Goal: Task Accomplishment & Management: Manage account settings

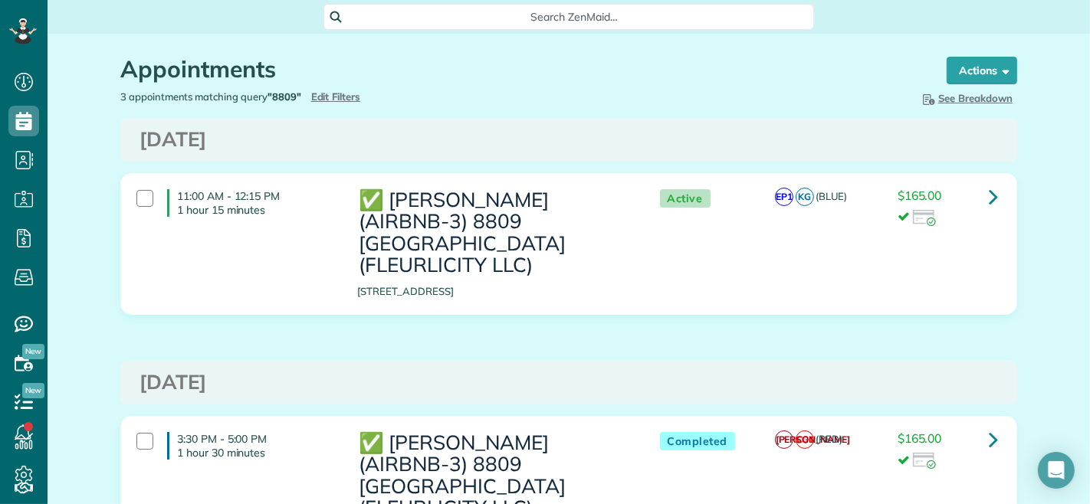
scroll to position [6, 6]
click at [350, 100] on span "Edit Filters" at bounding box center [336, 96] width 50 height 12
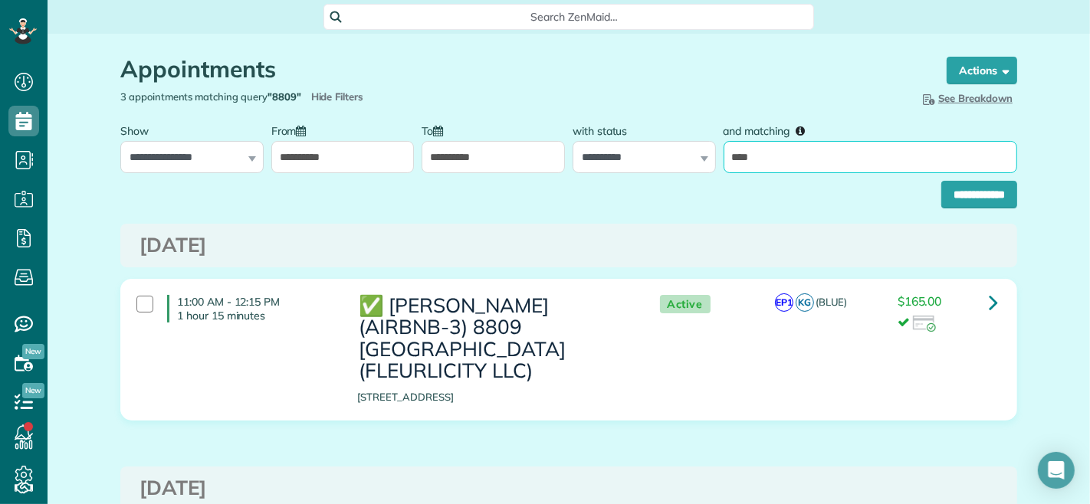
drag, startPoint x: 856, startPoint y: 173, endPoint x: 847, endPoint y: 161, distance: 14.7
click at [853, 173] on input "****" at bounding box center [871, 157] width 294 height 32
click at [846, 159] on input "****" at bounding box center [871, 157] width 294 height 32
type input "*****"
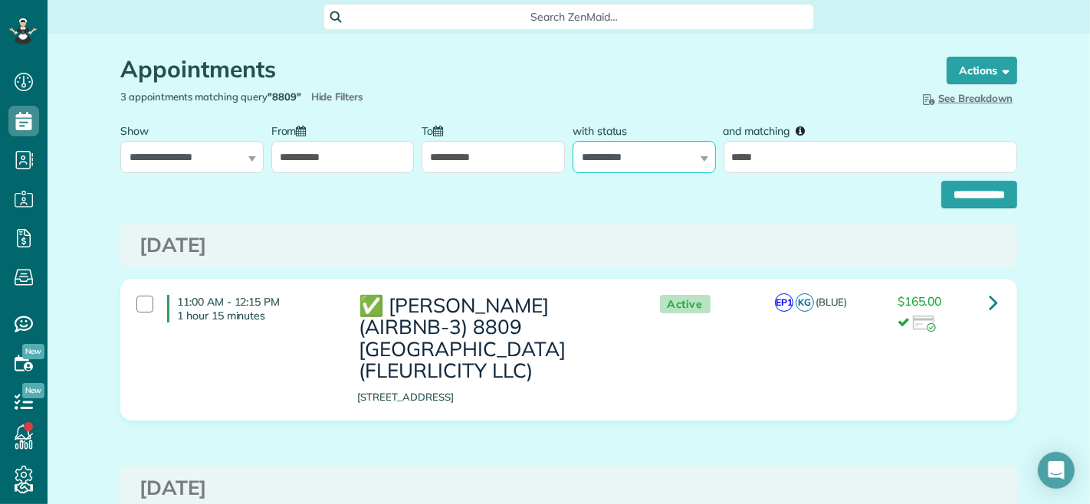
click at [590, 154] on select "**********" at bounding box center [644, 157] width 143 height 32
click at [971, 200] on input "**********" at bounding box center [979, 195] width 76 height 28
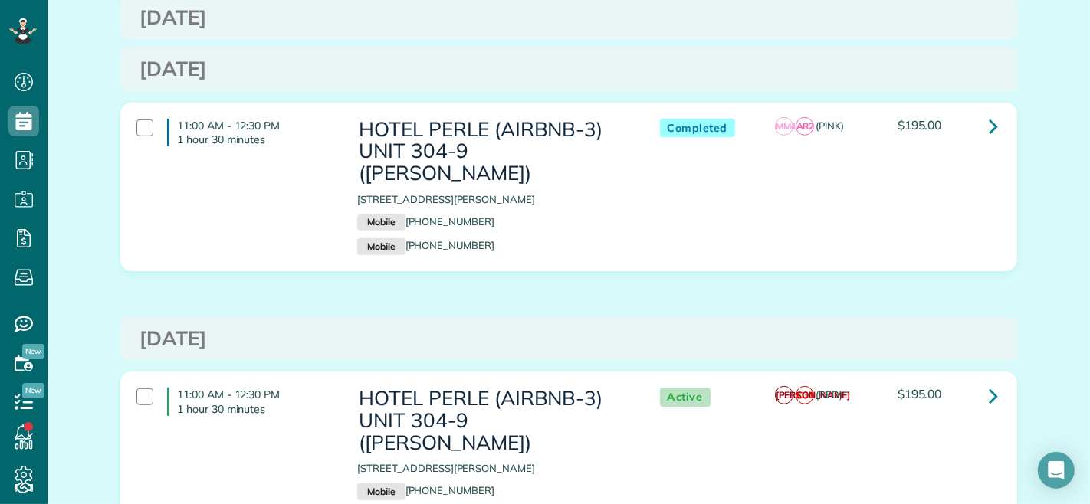
scroll to position [688, 0]
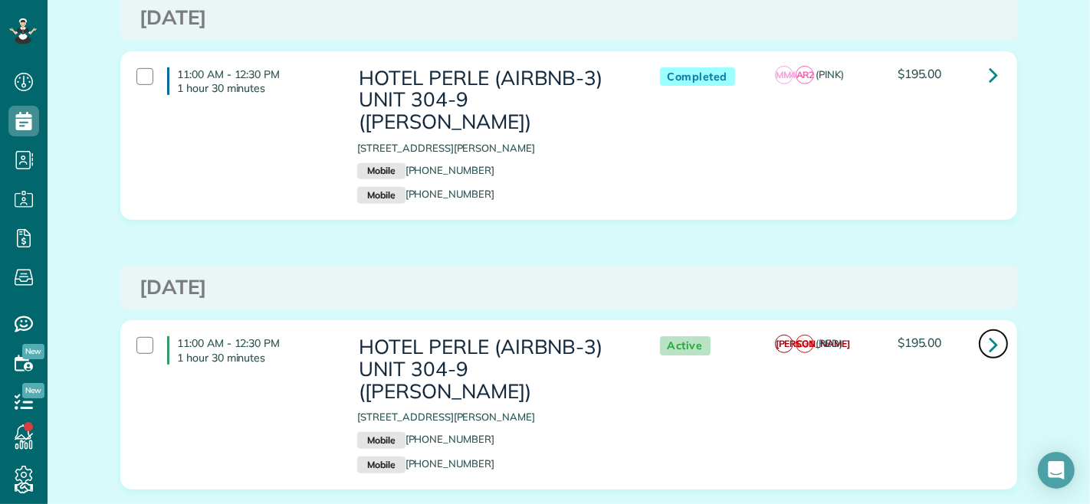
click at [989, 331] on icon at bounding box center [993, 344] width 9 height 27
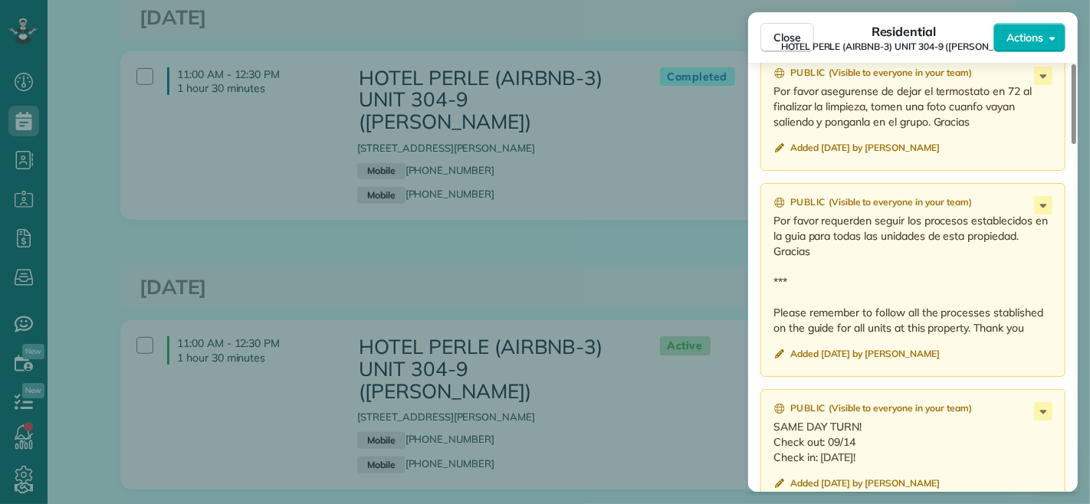
scroll to position [1534, 0]
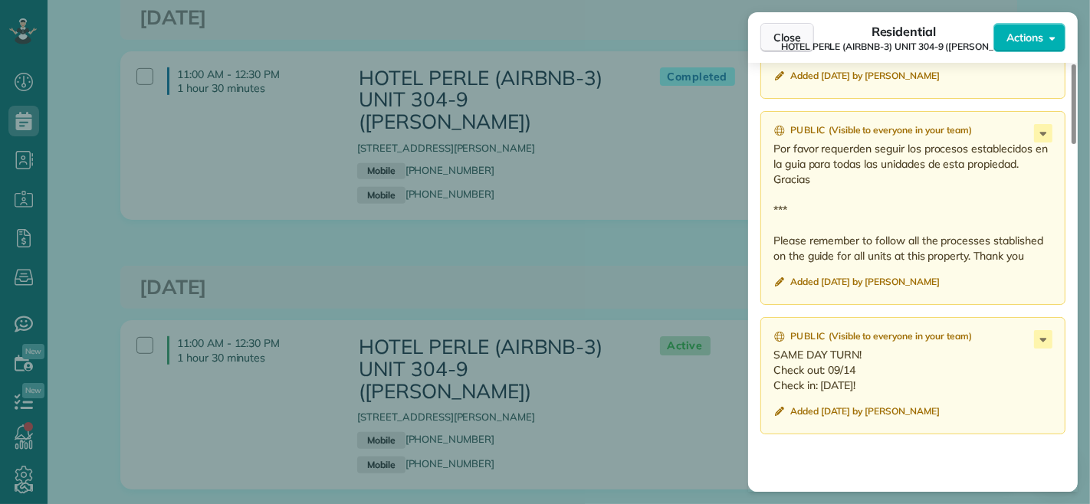
click at [794, 35] on span "Close" at bounding box center [788, 37] width 28 height 15
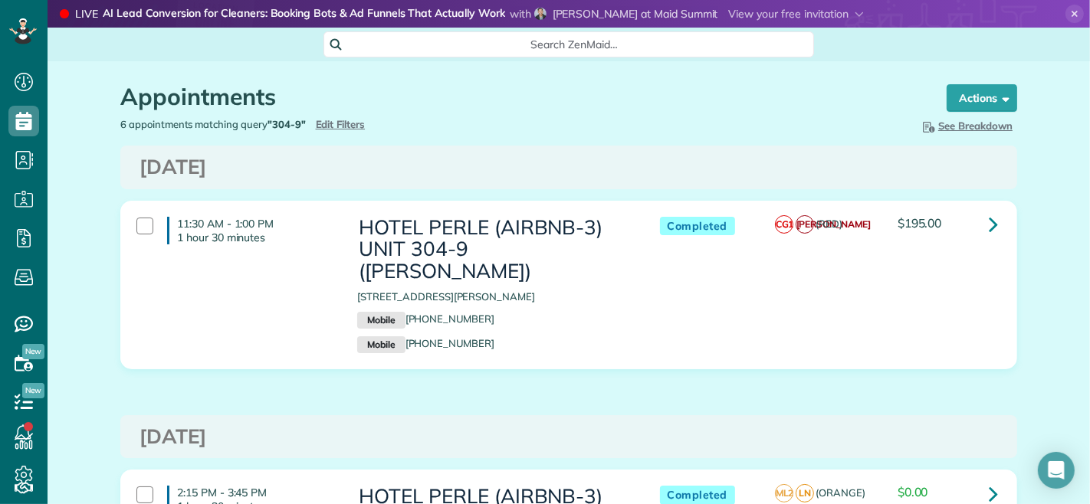
click at [341, 129] on span "Edit Filters" at bounding box center [341, 124] width 50 height 12
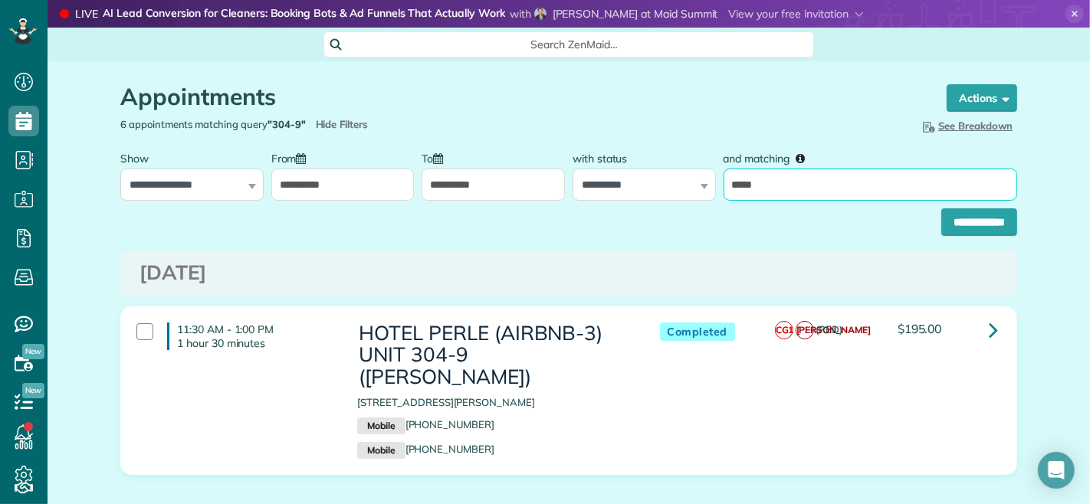
click at [777, 182] on input "*****" at bounding box center [871, 185] width 294 height 32
type input "*****"
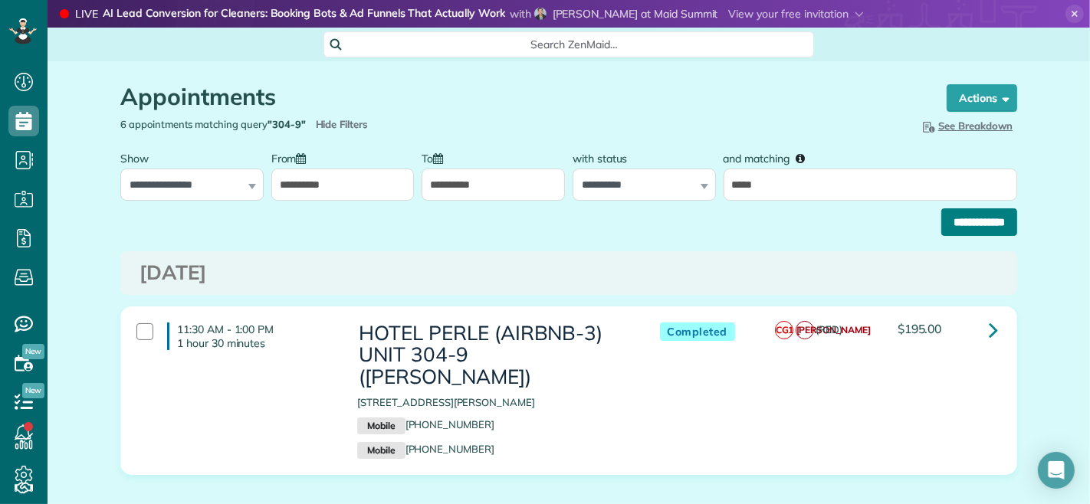
click at [941, 220] on input "**********" at bounding box center [979, 223] width 76 height 28
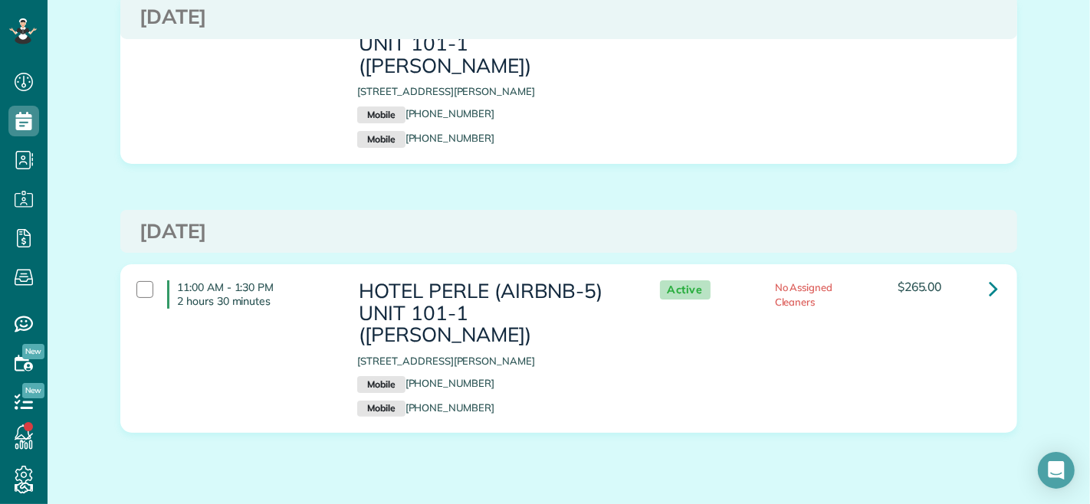
scroll to position [35, 0]
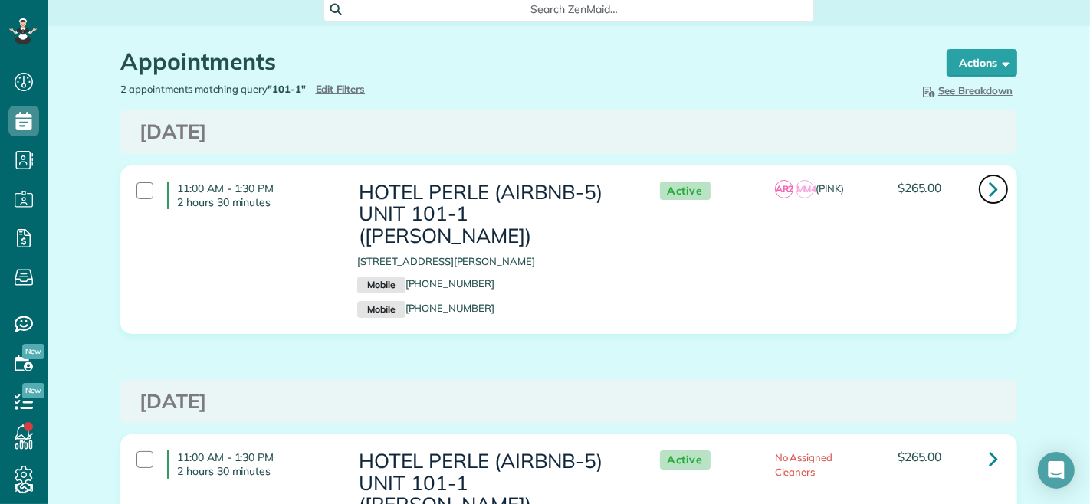
click at [989, 184] on icon at bounding box center [993, 189] width 9 height 27
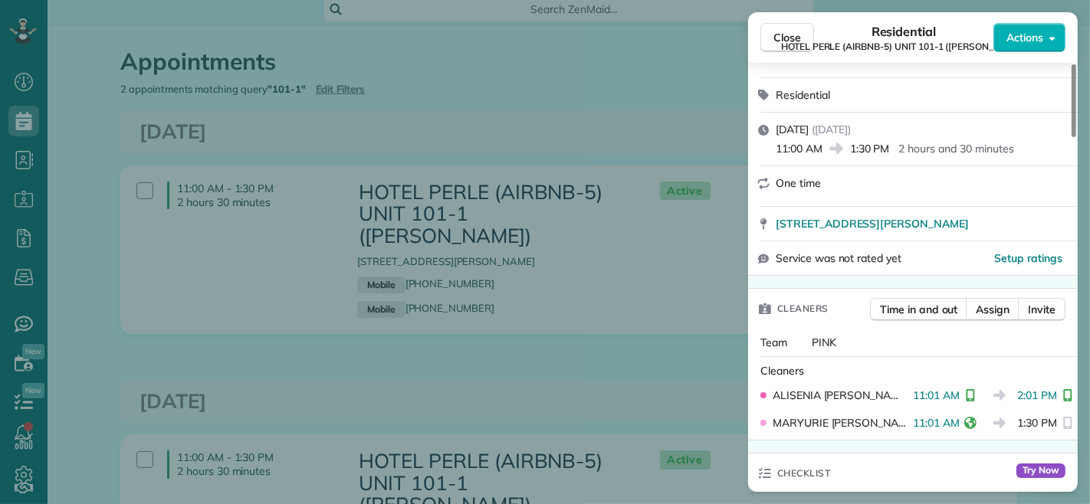
scroll to position [170, 0]
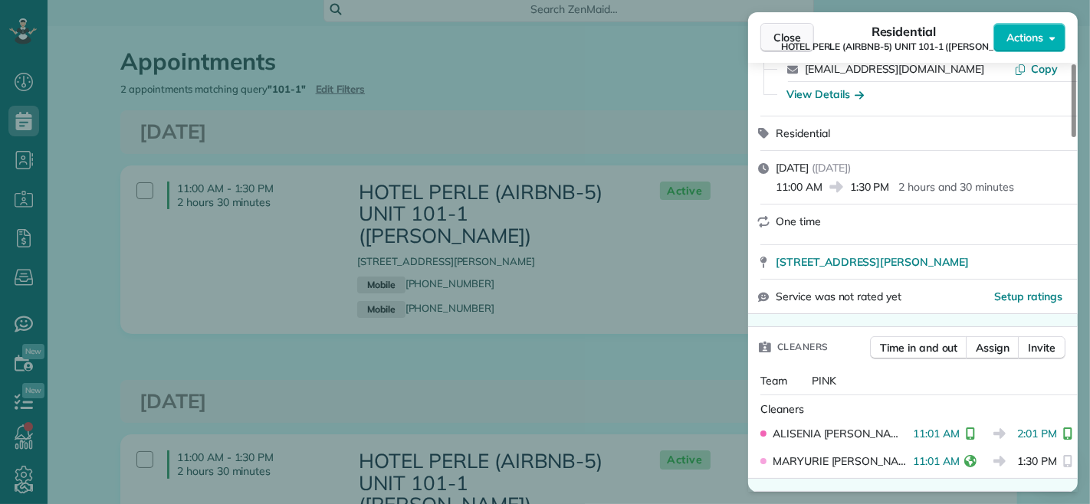
click at [778, 28] on button "Close" at bounding box center [788, 37] width 54 height 29
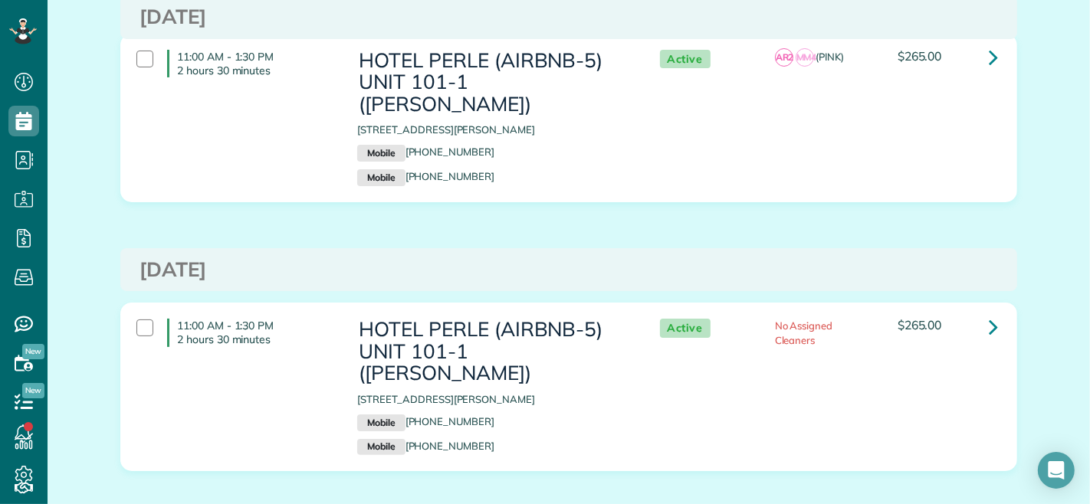
scroll to position [205, 0]
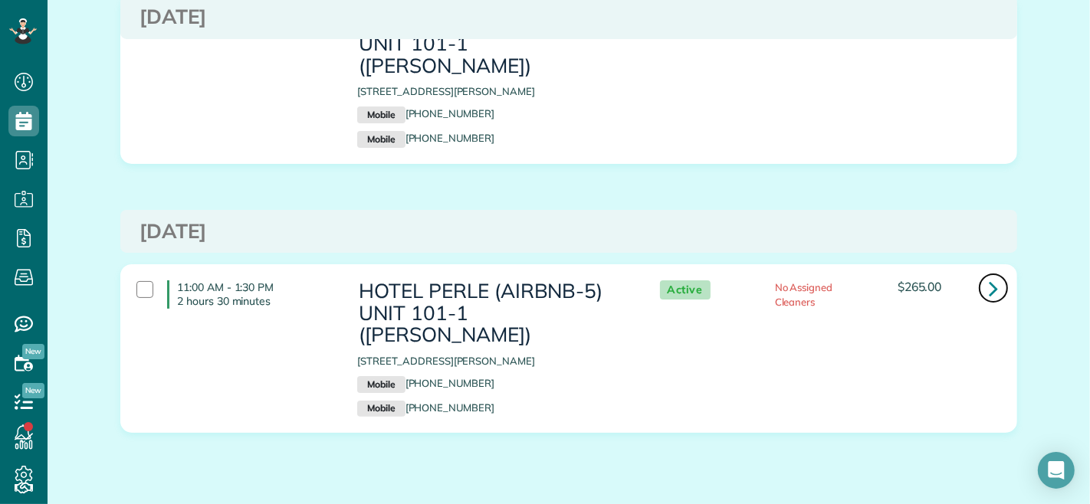
click at [994, 273] on link at bounding box center [993, 288] width 31 height 31
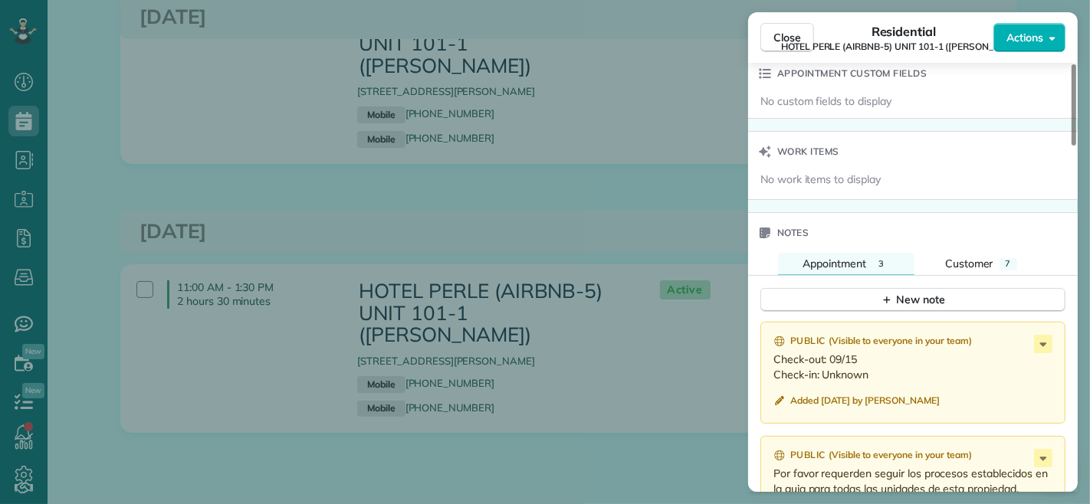
scroll to position [1192, 0]
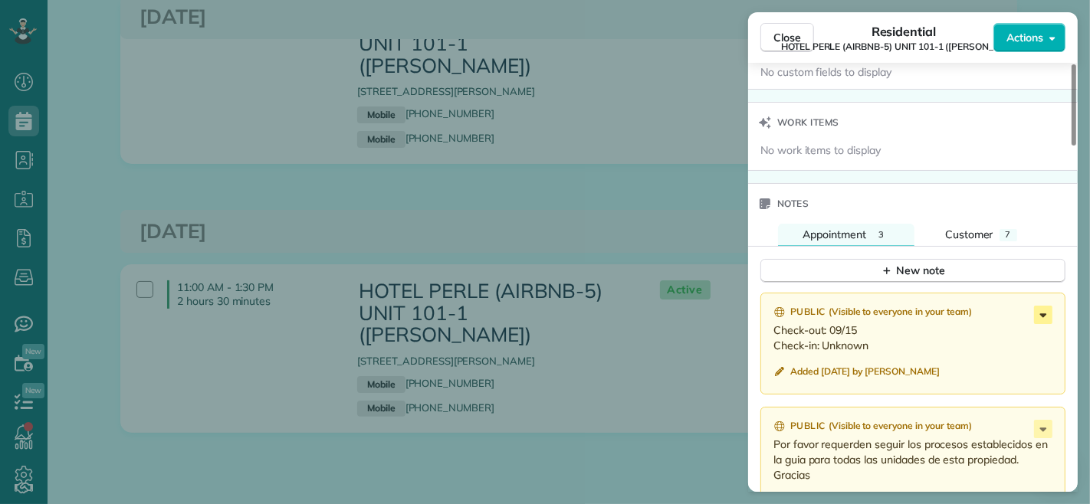
click at [1047, 319] on icon at bounding box center [1043, 315] width 18 height 18
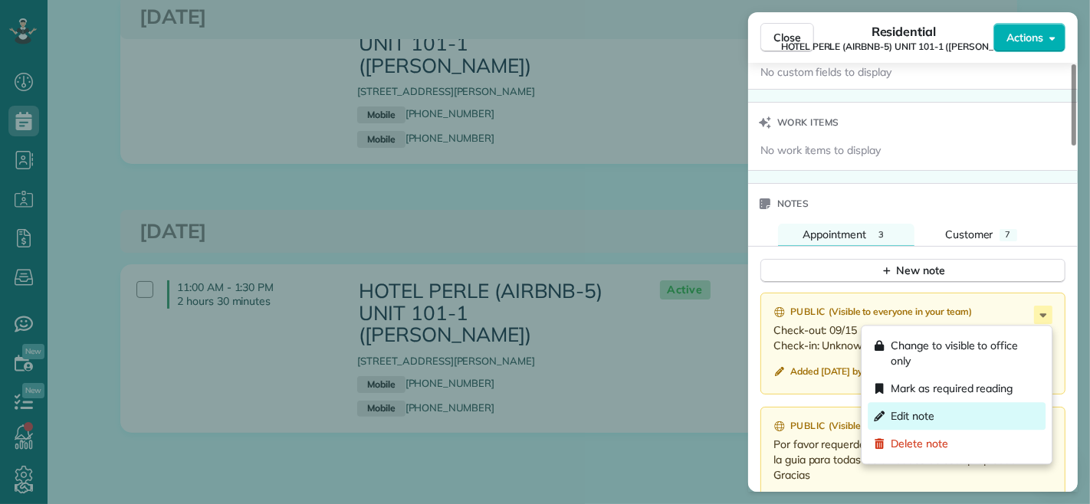
click at [940, 411] on div "Edit note" at bounding box center [957, 417] width 178 height 28
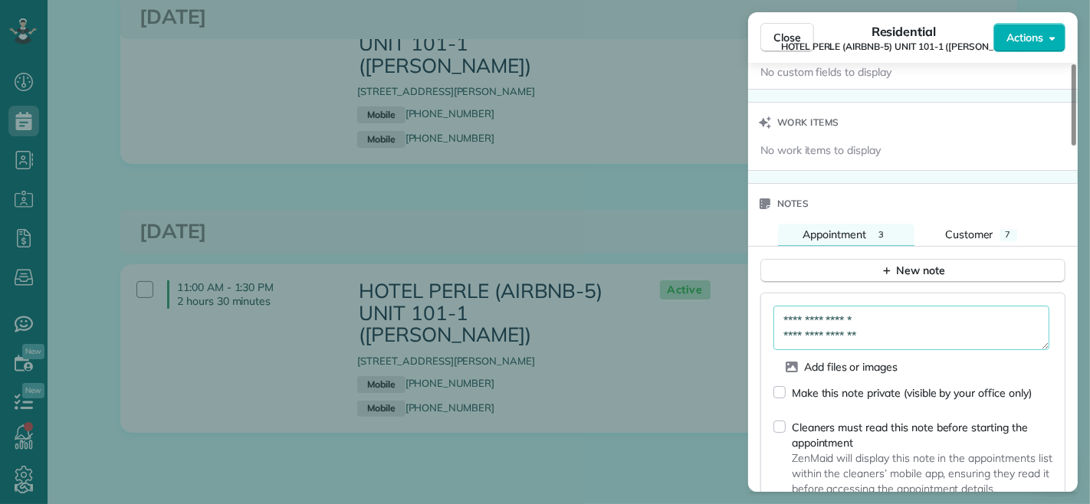
drag, startPoint x: 895, startPoint y: 340, endPoint x: 834, endPoint y: 340, distance: 61.3
click at [834, 340] on textarea "**********" at bounding box center [912, 328] width 276 height 44
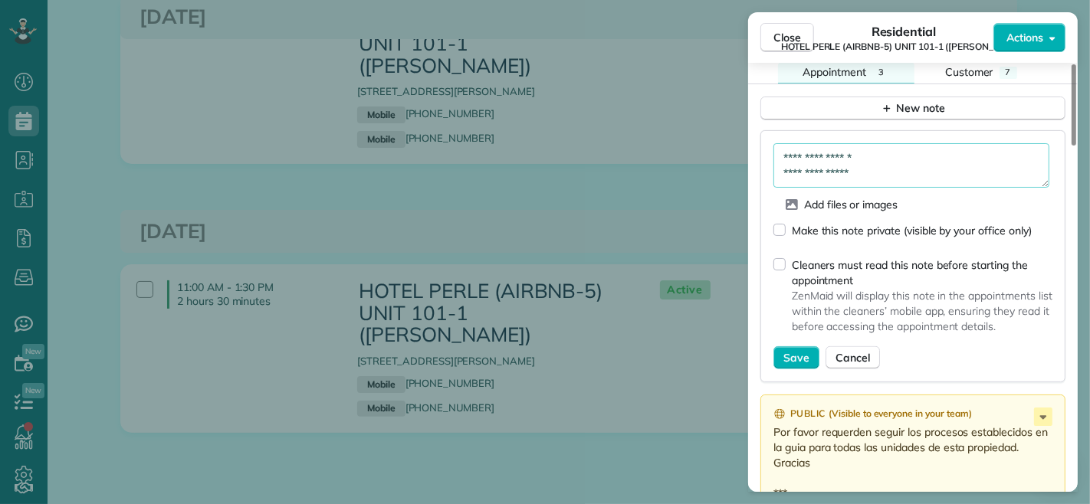
scroll to position [1314, 0]
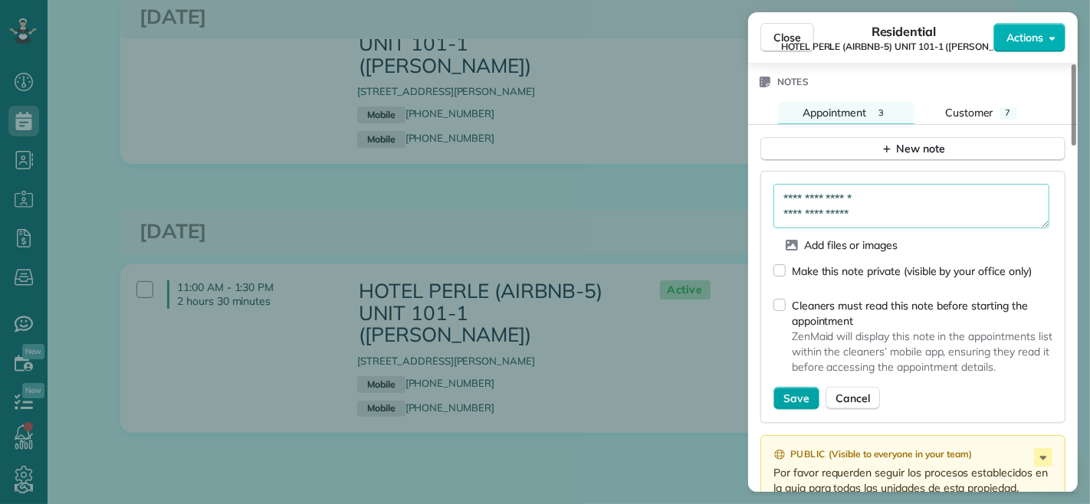
type textarea "**********"
click at [797, 397] on span "Save" at bounding box center [797, 398] width 26 height 15
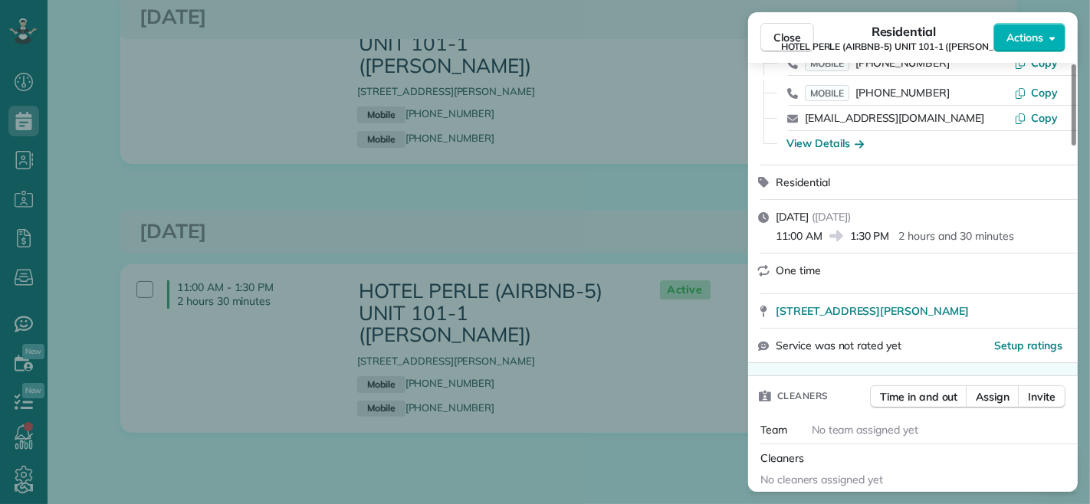
scroll to position [0, 0]
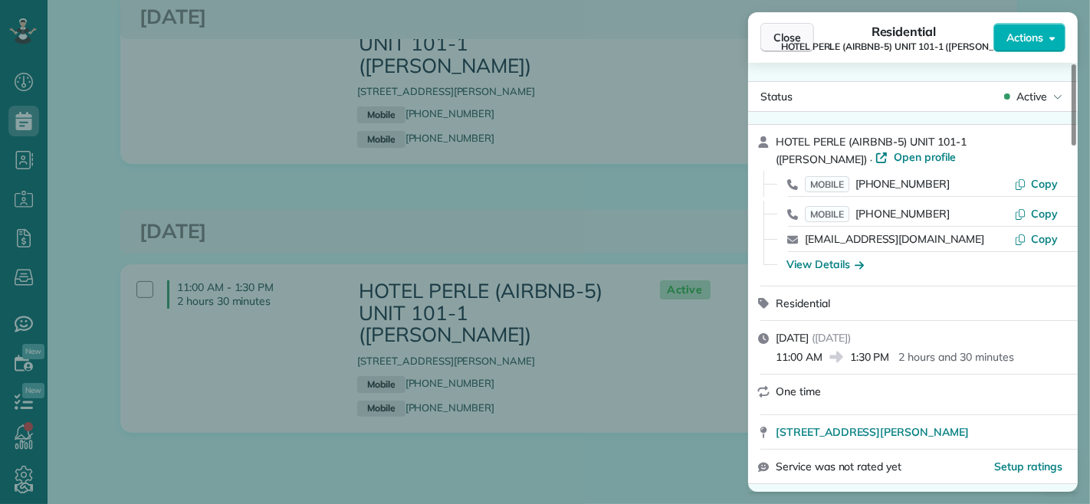
click at [783, 31] on span "Close" at bounding box center [788, 37] width 28 height 15
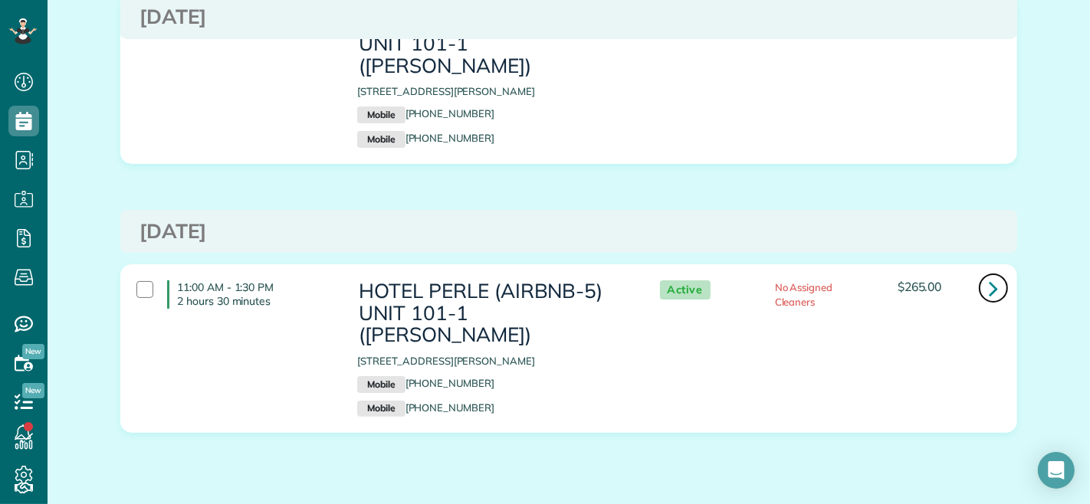
click at [989, 275] on icon at bounding box center [993, 288] width 9 height 27
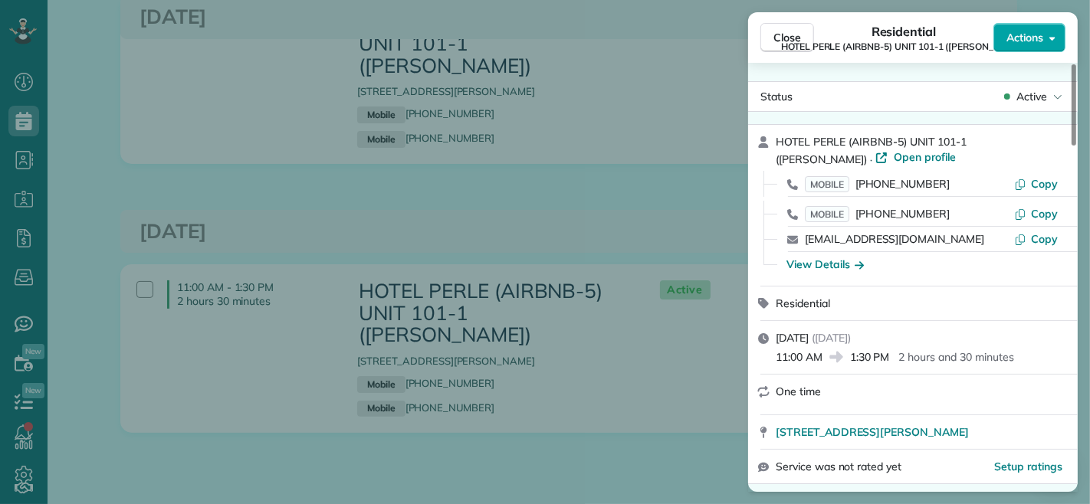
click at [1033, 39] on span "Actions" at bounding box center [1025, 37] width 37 height 15
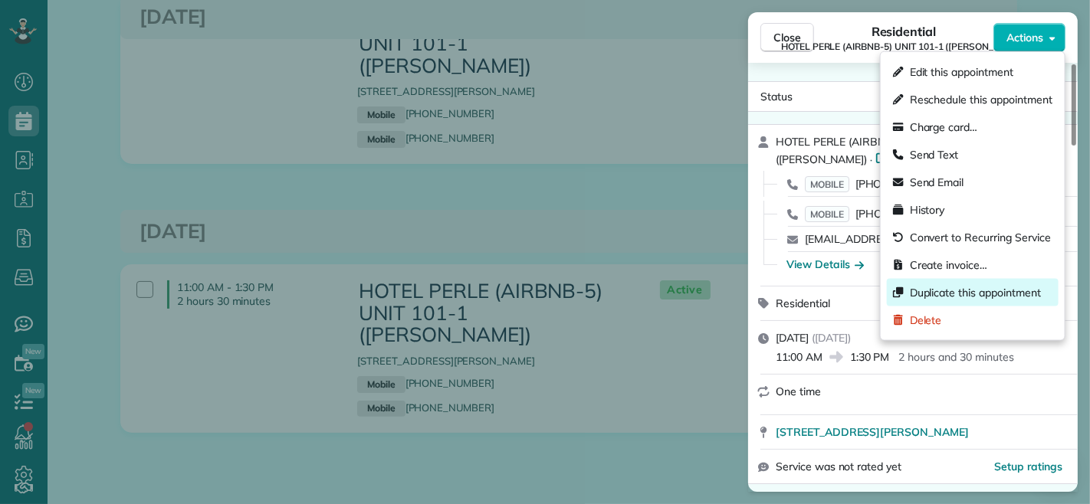
click at [955, 285] on span "Duplicate this appointment" at bounding box center [975, 292] width 131 height 15
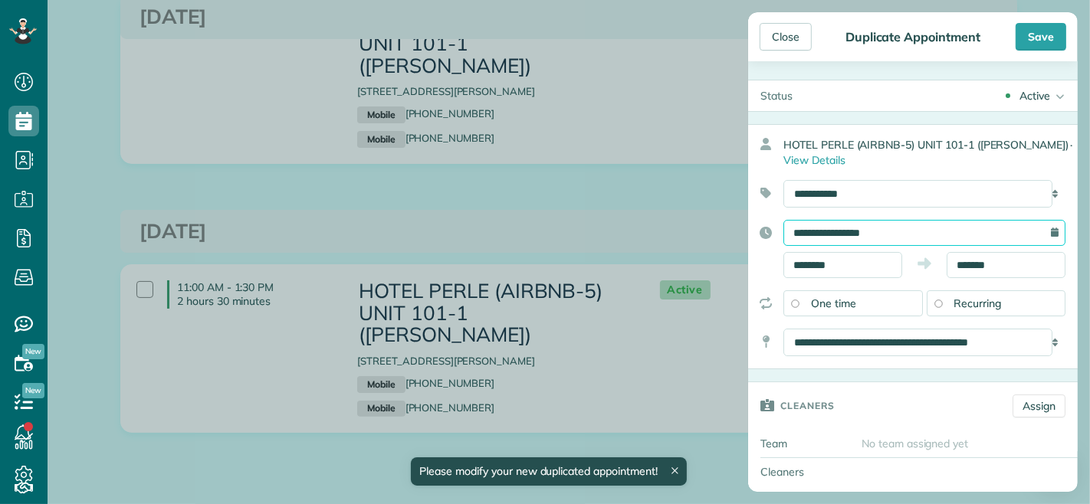
click at [863, 239] on input "**********" at bounding box center [925, 233] width 282 height 26
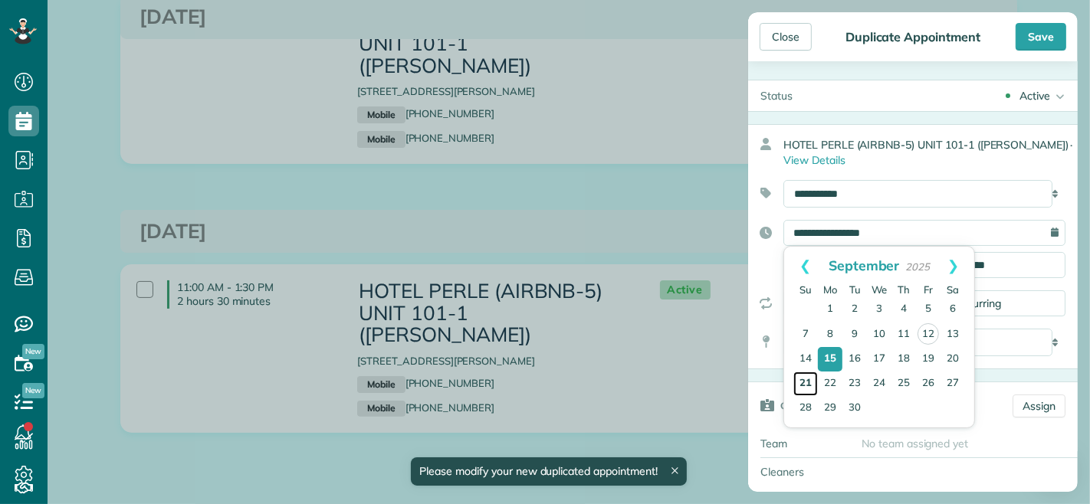
click at [811, 382] on link "21" at bounding box center [806, 384] width 25 height 25
type input "**********"
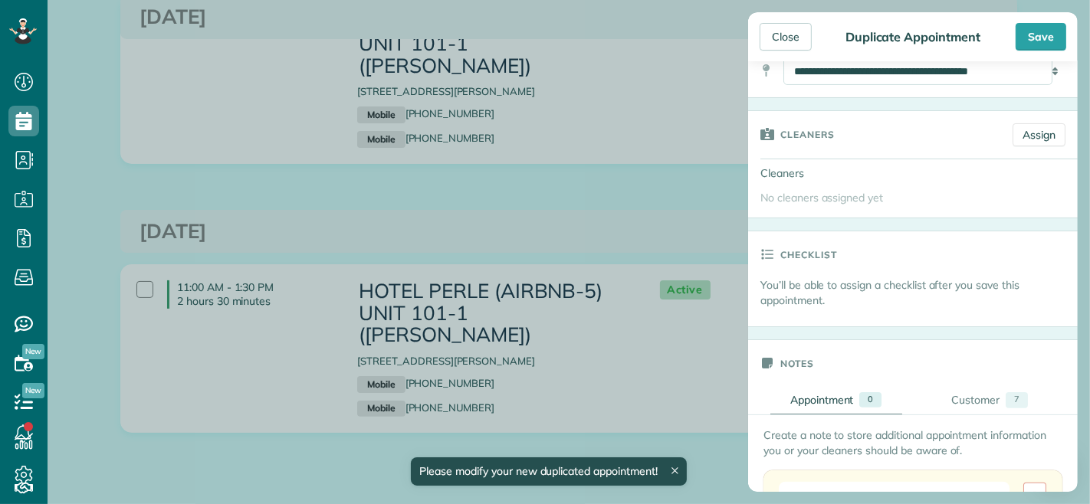
scroll to position [426, 0]
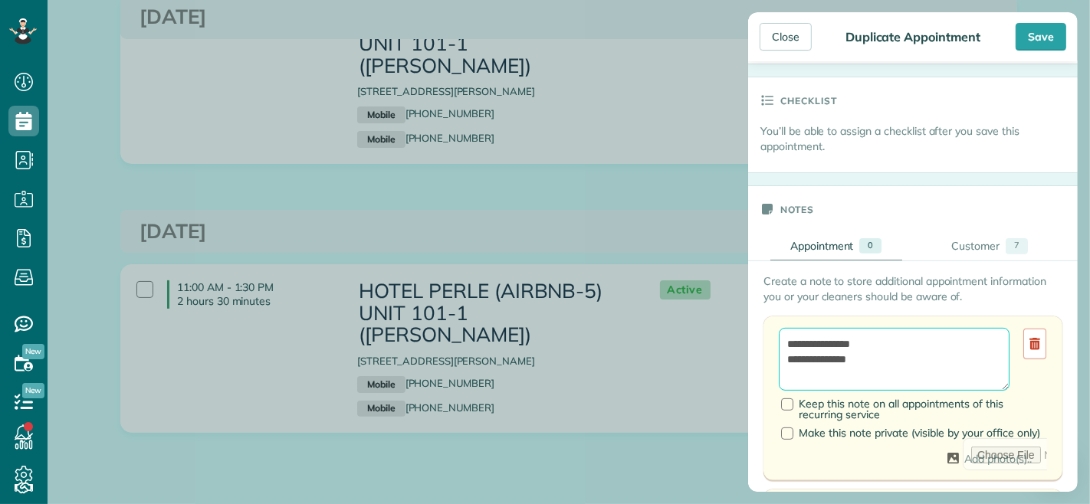
drag, startPoint x: 863, startPoint y: 345, endPoint x: 882, endPoint y: 350, distance: 20.6
click at [882, 350] on textarea "**********" at bounding box center [894, 359] width 231 height 63
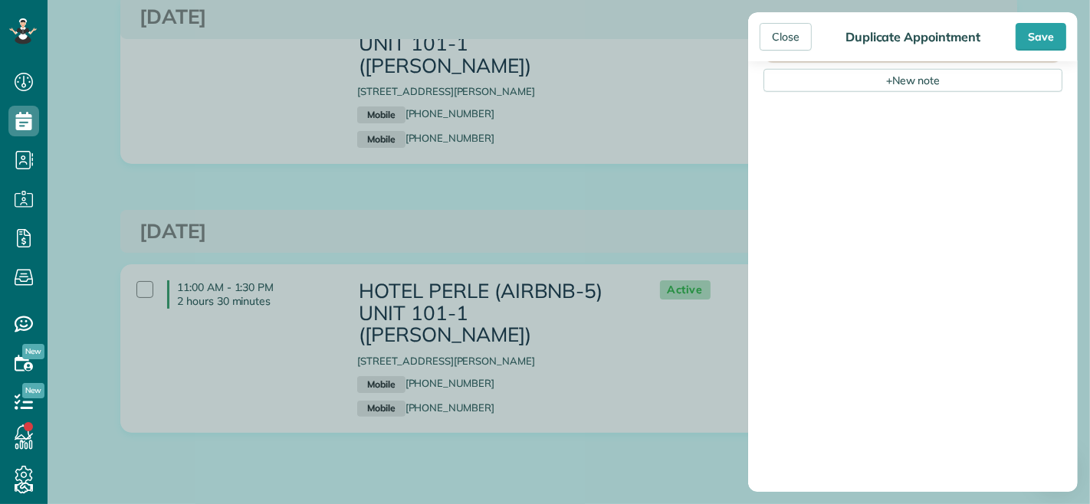
scroll to position [1702, 0]
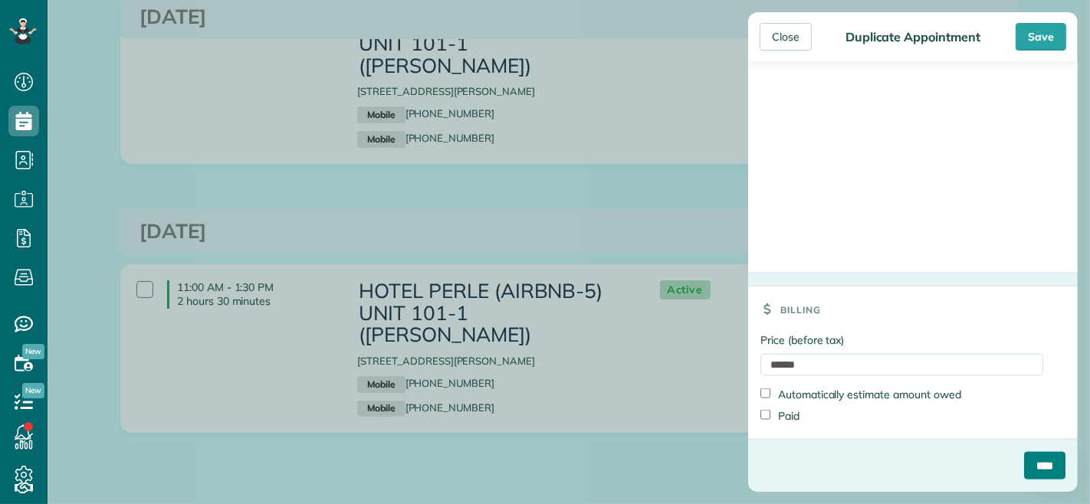
type textarea "**********"
click at [1024, 462] on input "****" at bounding box center [1044, 466] width 41 height 28
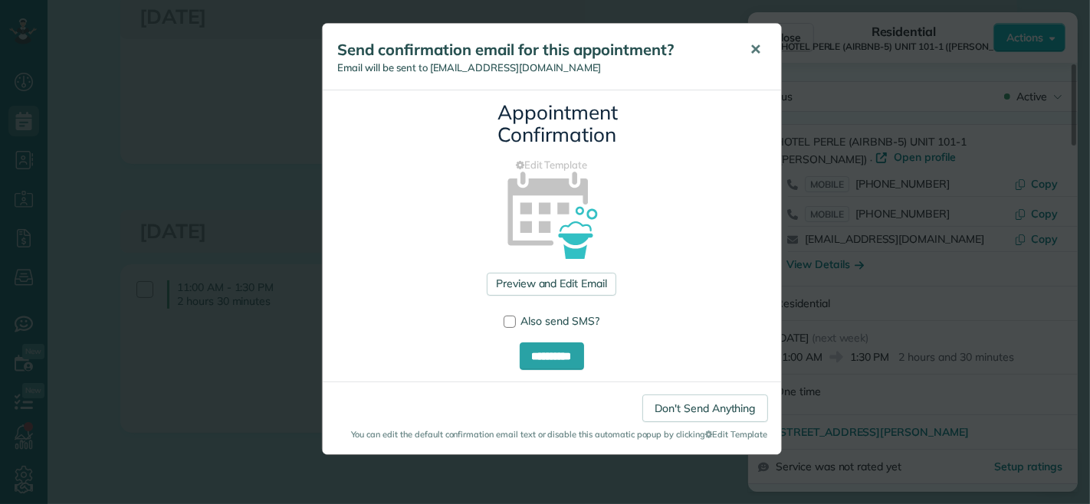
click at [761, 42] on button "✕" at bounding box center [756, 49] width 35 height 37
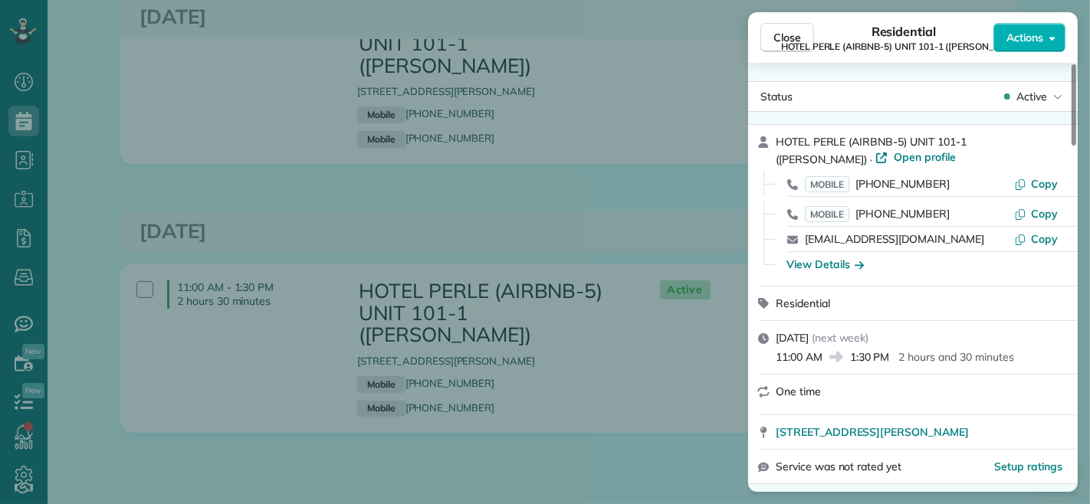
drag, startPoint x: 774, startPoint y: 37, endPoint x: 519, endPoint y: 48, distance: 255.5
click at [775, 37] on span "Close" at bounding box center [788, 37] width 28 height 15
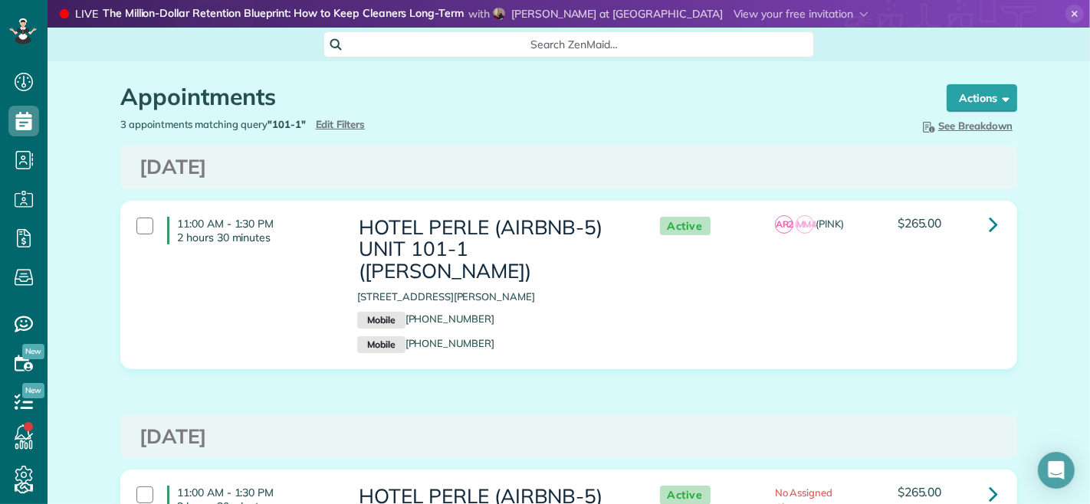
click at [1072, 13] on use at bounding box center [1075, 14] width 7 height 7
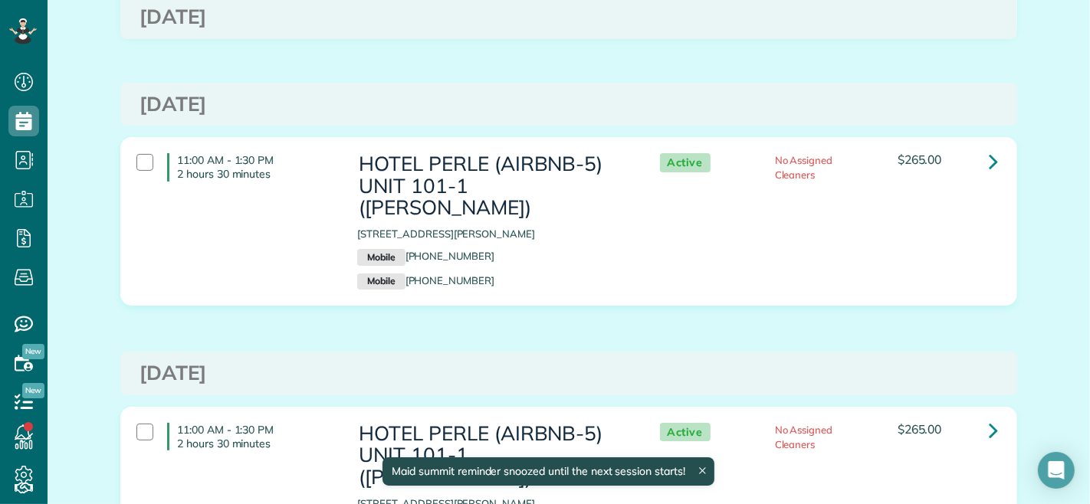
scroll to position [426, 0]
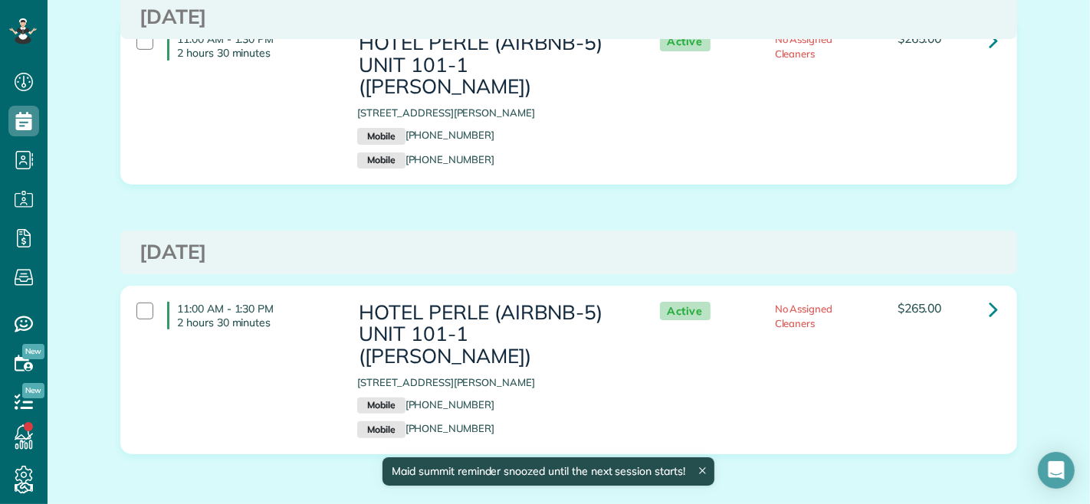
click at [704, 469] on icon at bounding box center [702, 471] width 7 height 7
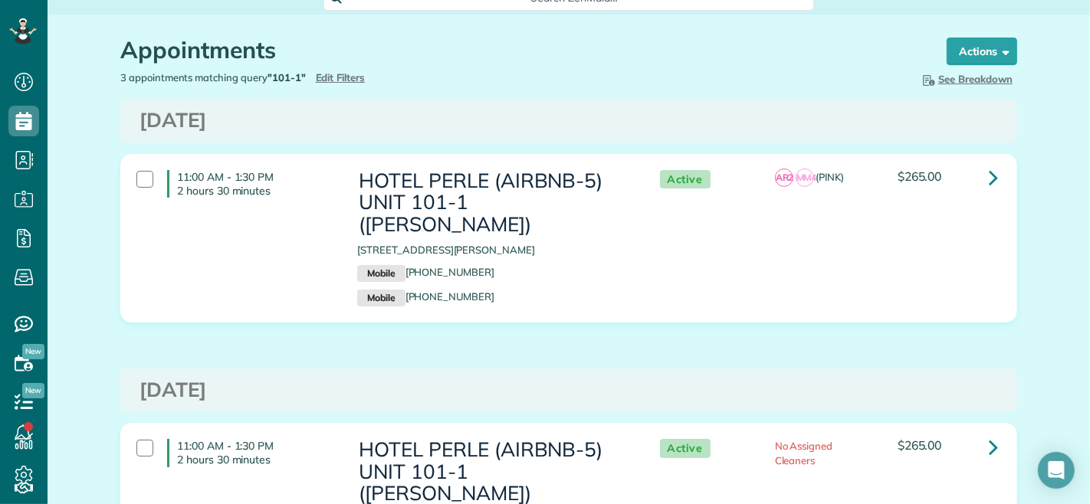
scroll to position [0, 0]
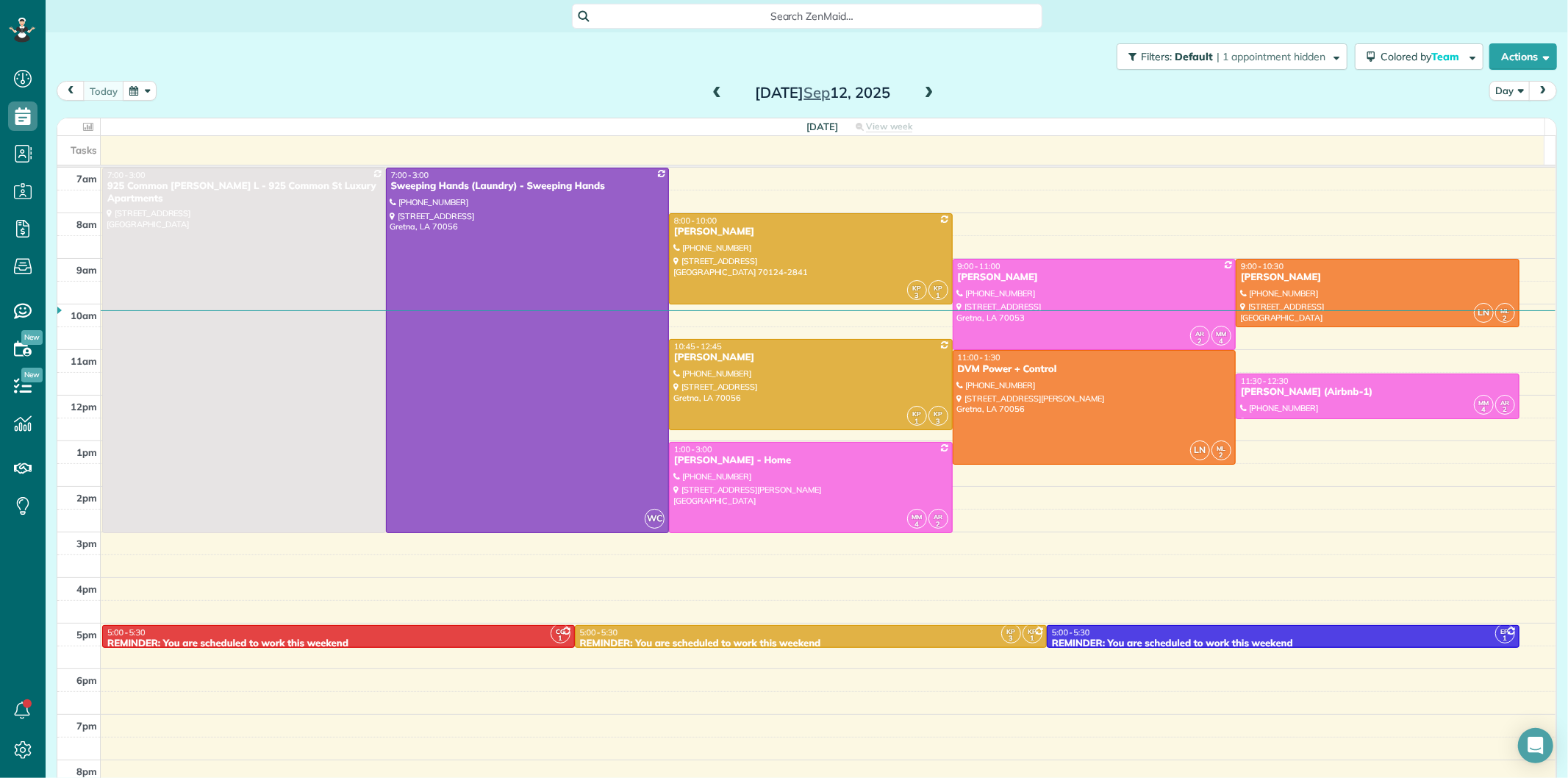
scroll to position [6, 6]
drag, startPoint x: 716, startPoint y: 453, endPoint x: 840, endPoint y: 474, distance: 125.8
click at [716, 453] on div "1:00 - 3:00" at bounding box center [810, 449] width 275 height 11
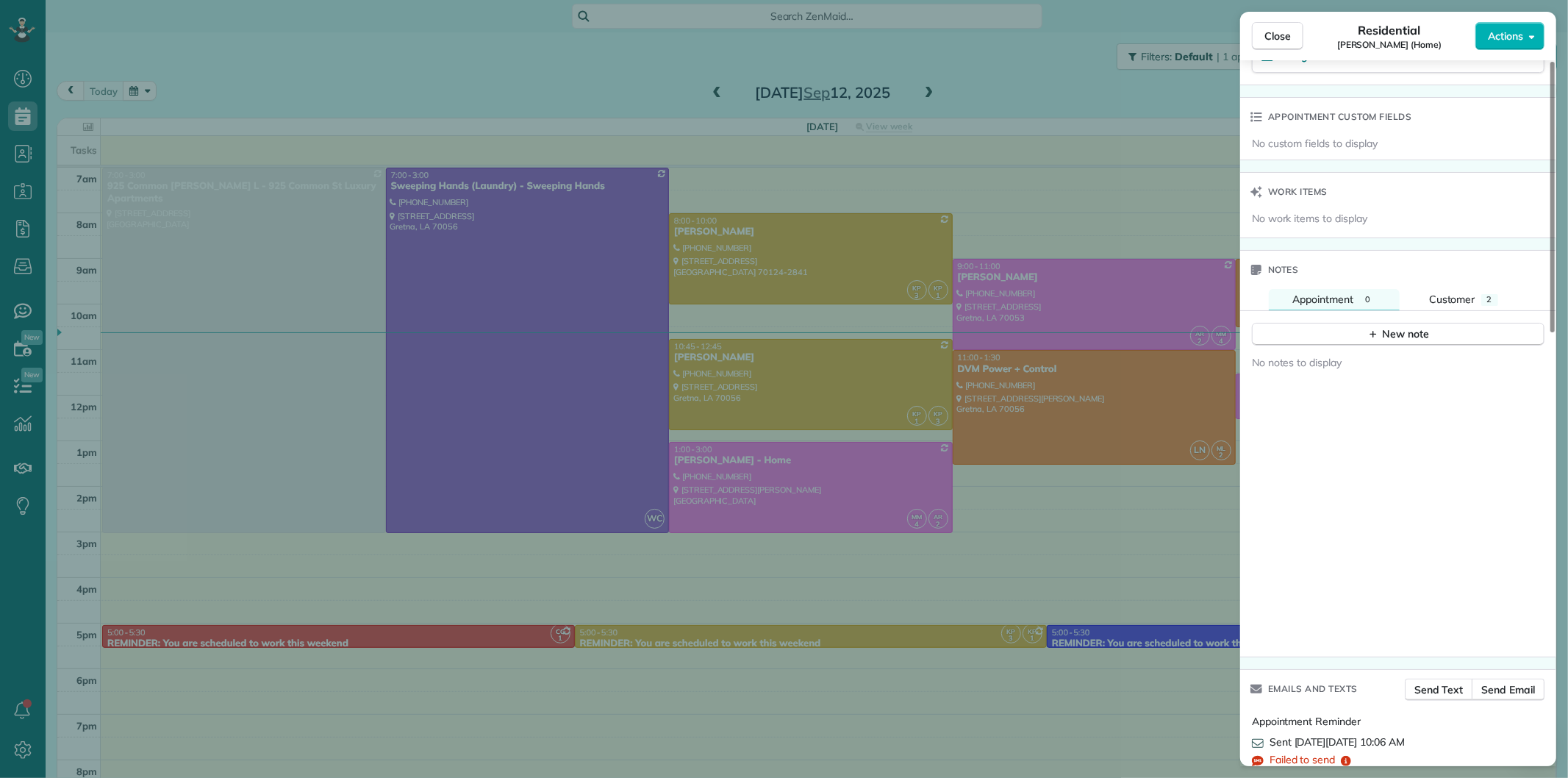
scroll to position [1128, 0]
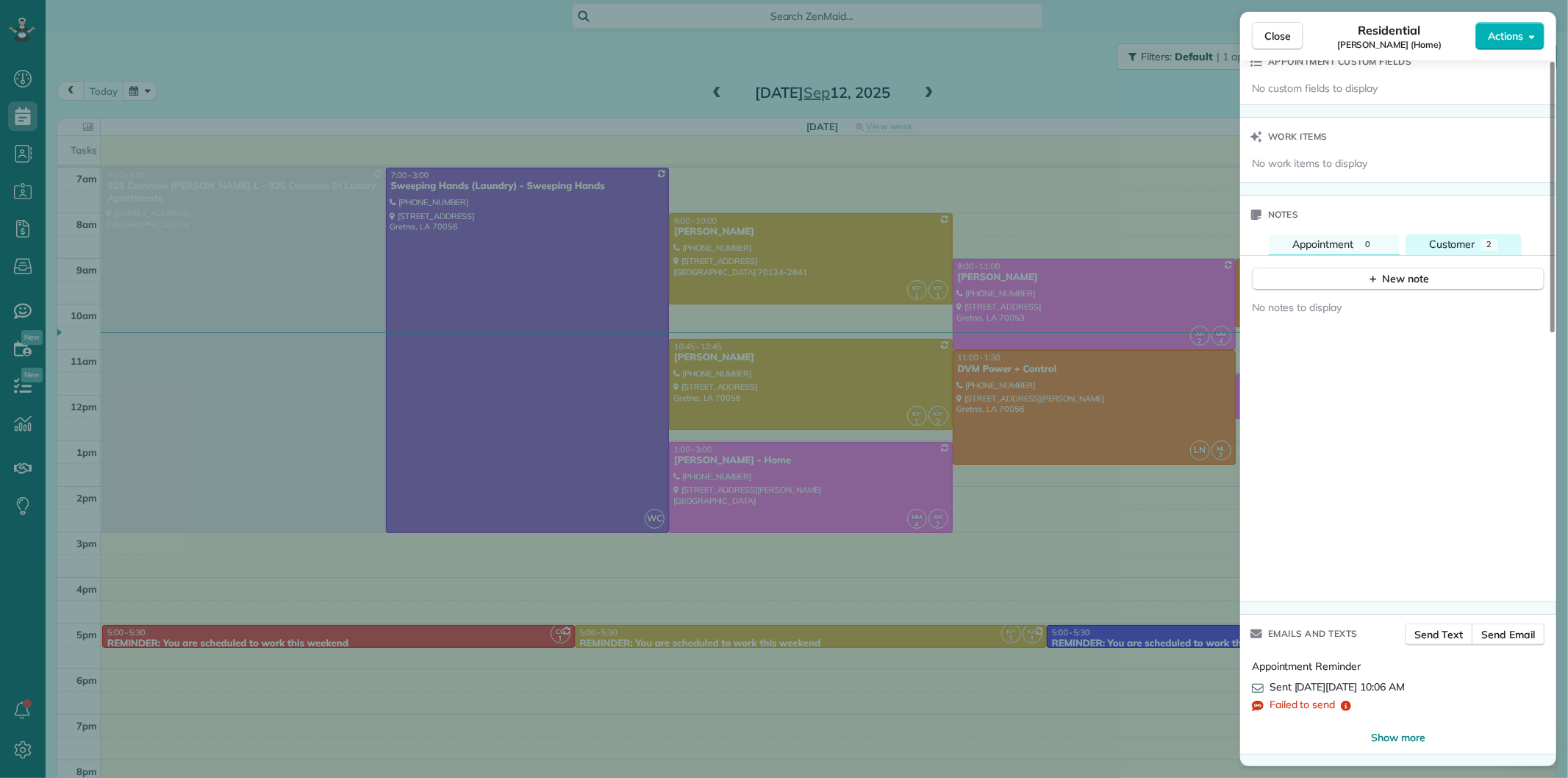
click at [1434, 244] on span "Customer" at bounding box center [1452, 245] width 46 height 13
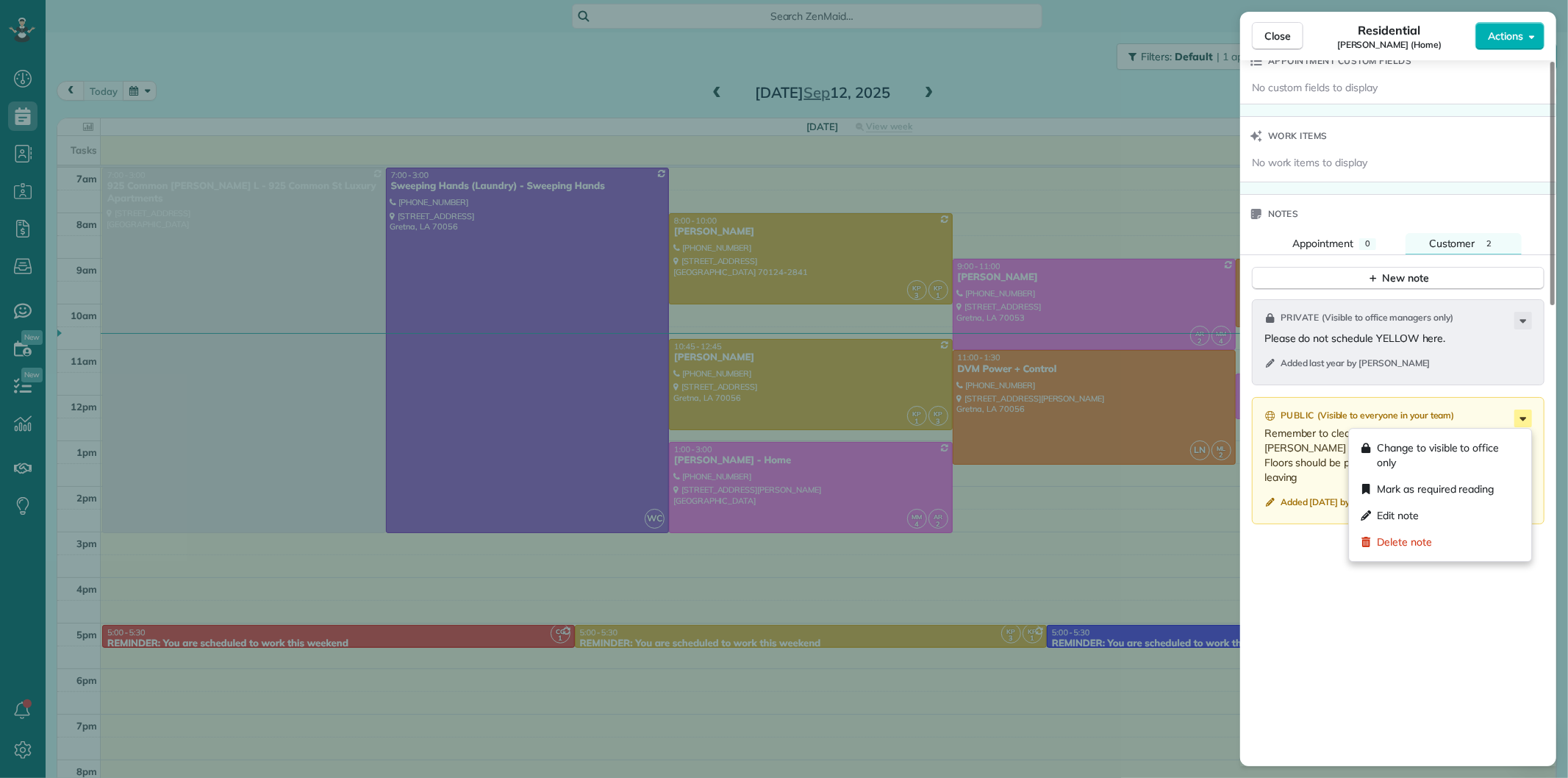
click at [1517, 419] on icon at bounding box center [1523, 418] width 17 height 17
click at [1313, 563] on div "Private ( Visible to office managers only ) Please do not schedule YELLOW here.…" at bounding box center [1398, 550] width 316 height 518
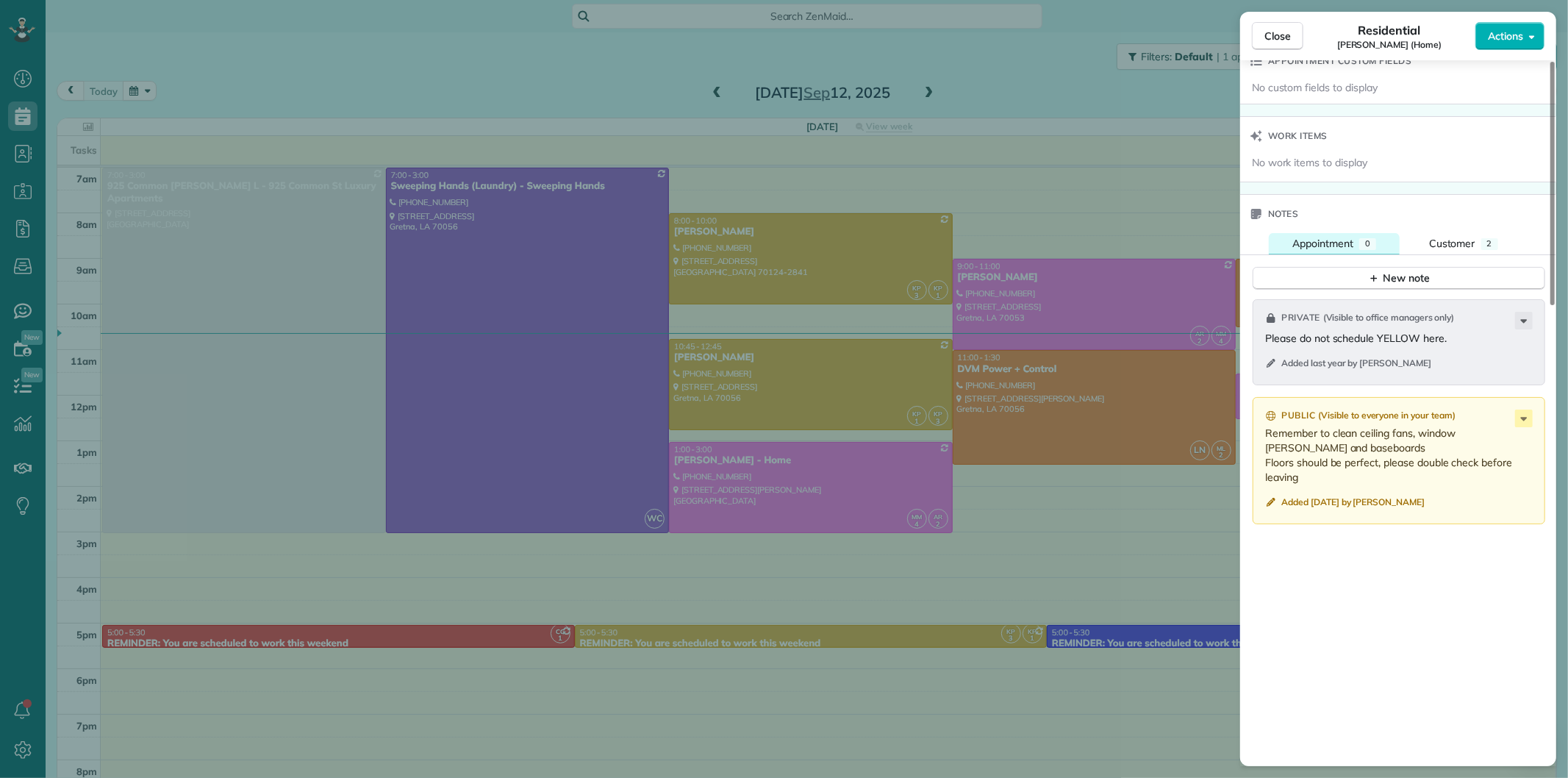
click at [1311, 245] on span "Appointment" at bounding box center [1323, 244] width 61 height 13
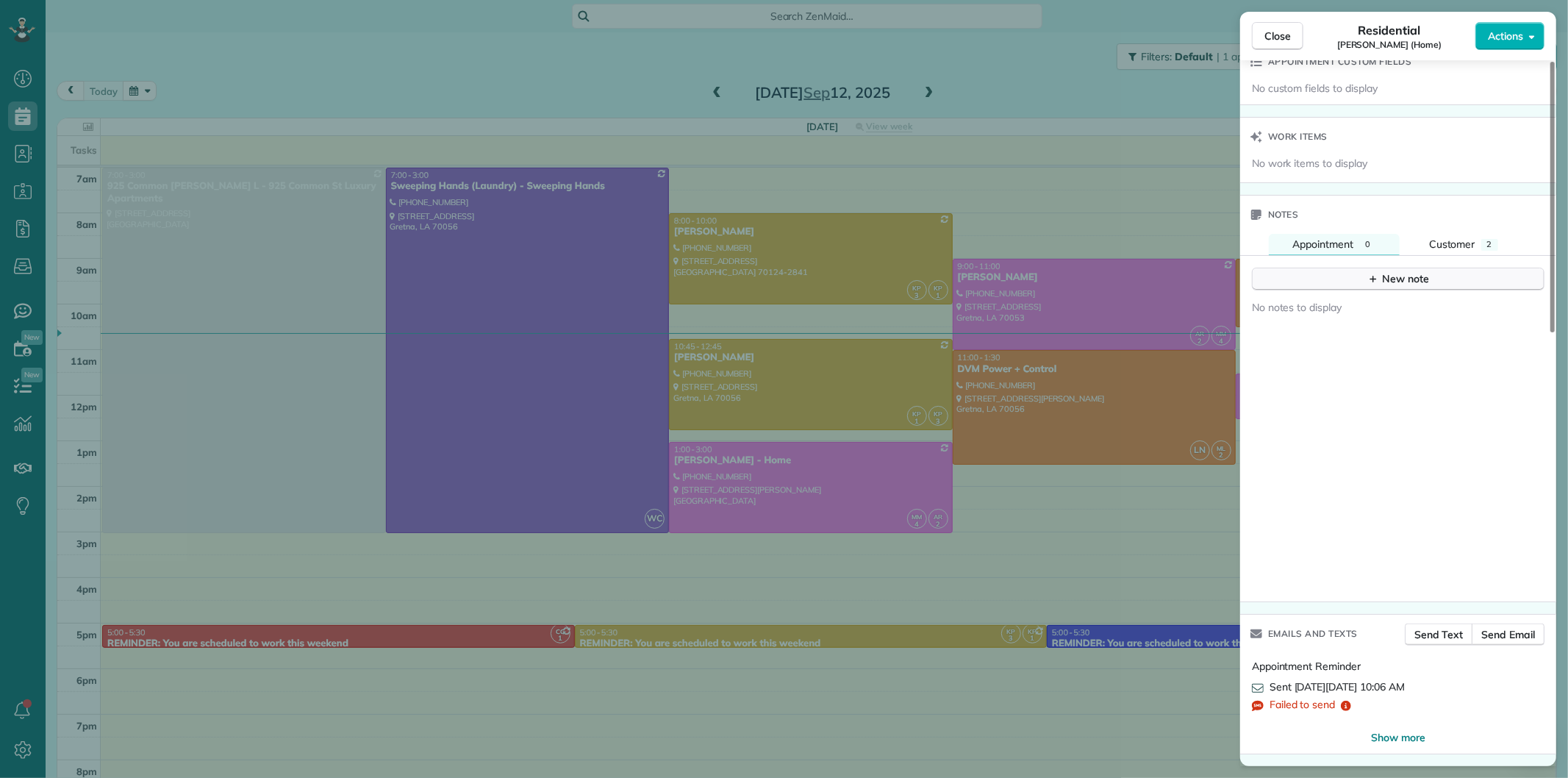
click at [1325, 277] on button "New note" at bounding box center [1398, 279] width 293 height 23
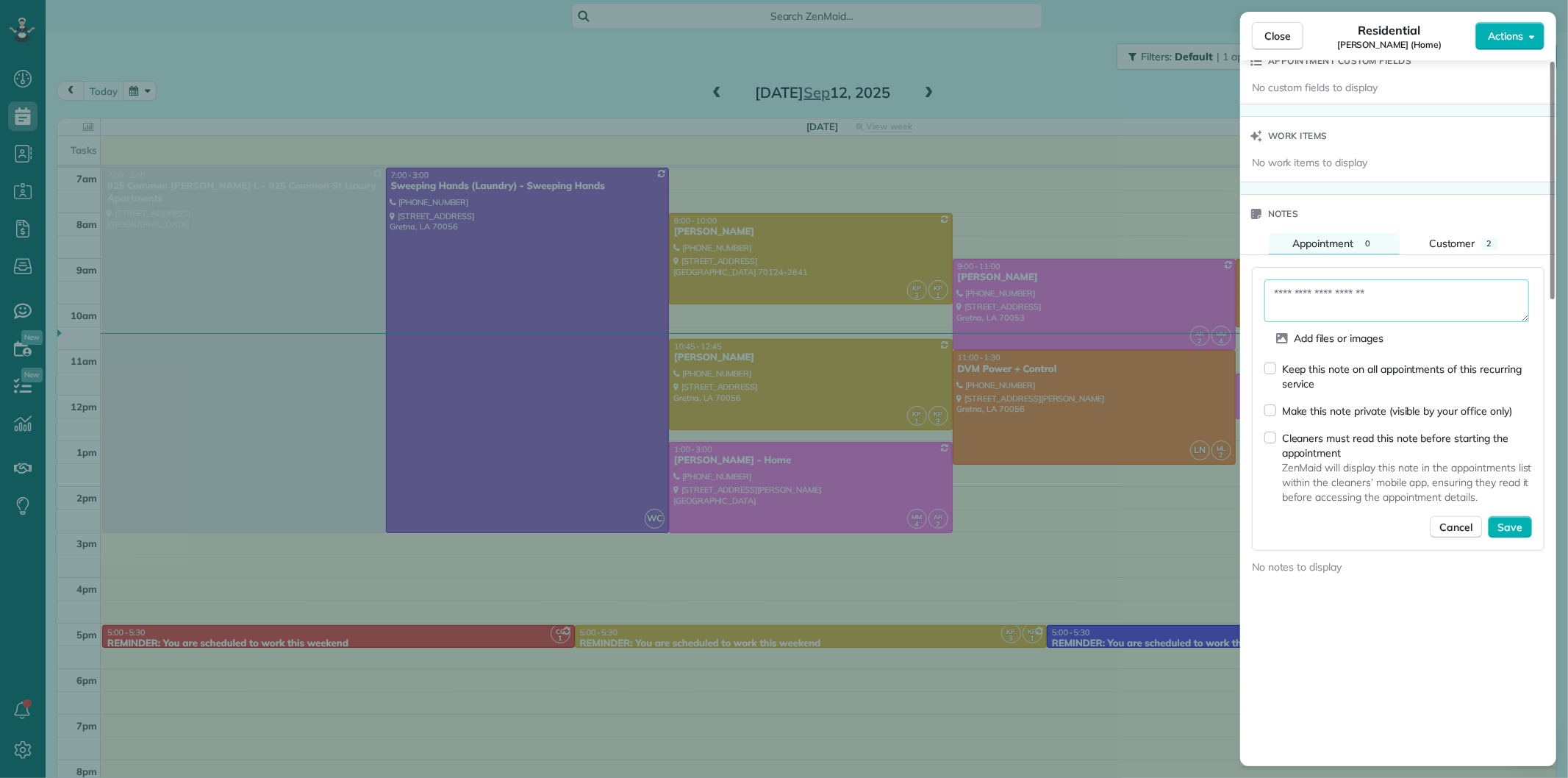
click at [1322, 291] on textarea at bounding box center [1397, 300] width 265 height 42
click at [1397, 311] on textarea "**********" at bounding box center [1397, 300] width 265 height 42
click at [1416, 314] on textarea "**********" at bounding box center [1397, 300] width 265 height 42
type textarea "**********"
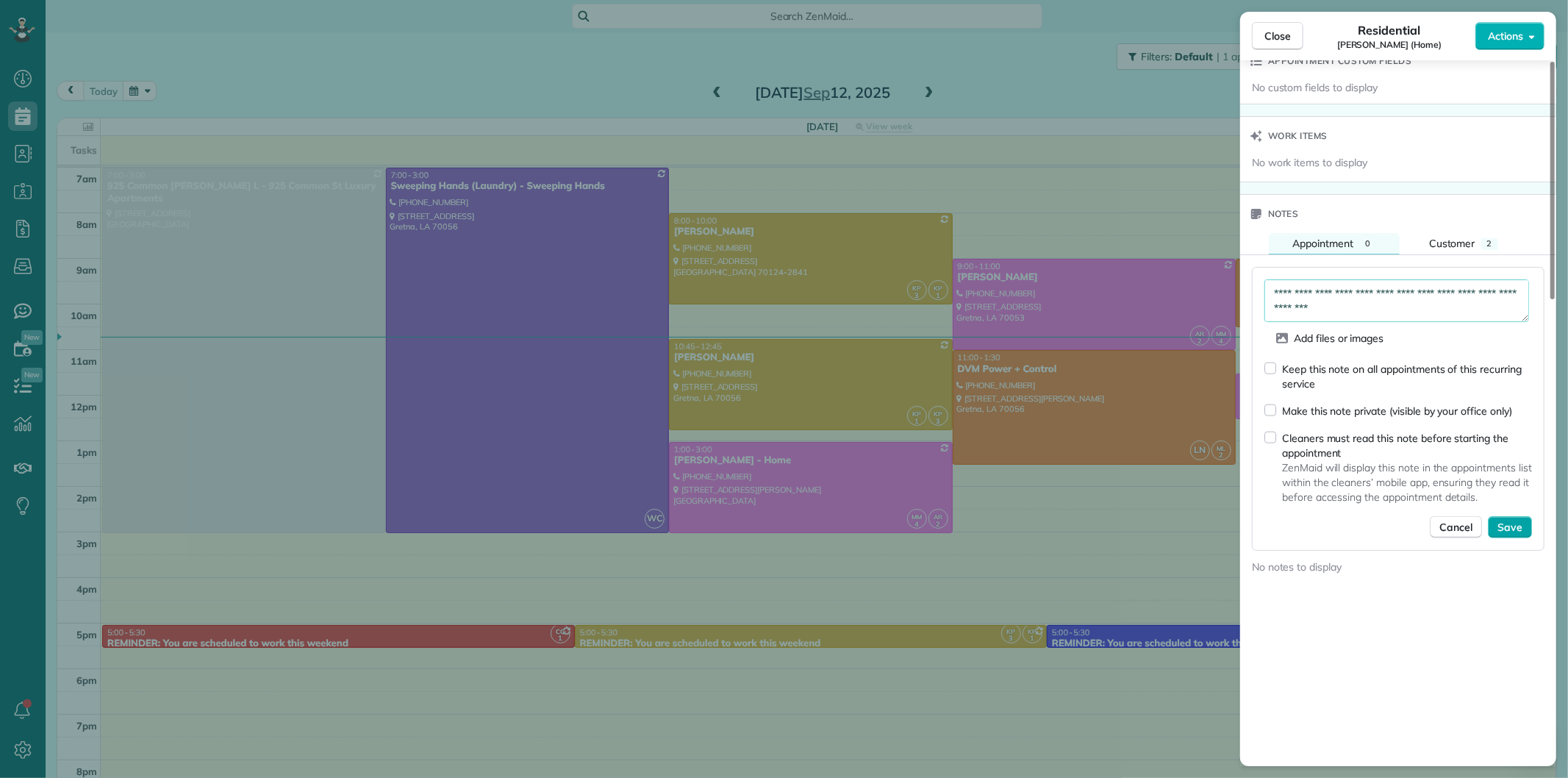
click at [1495, 523] on button "Save" at bounding box center [1510, 527] width 44 height 22
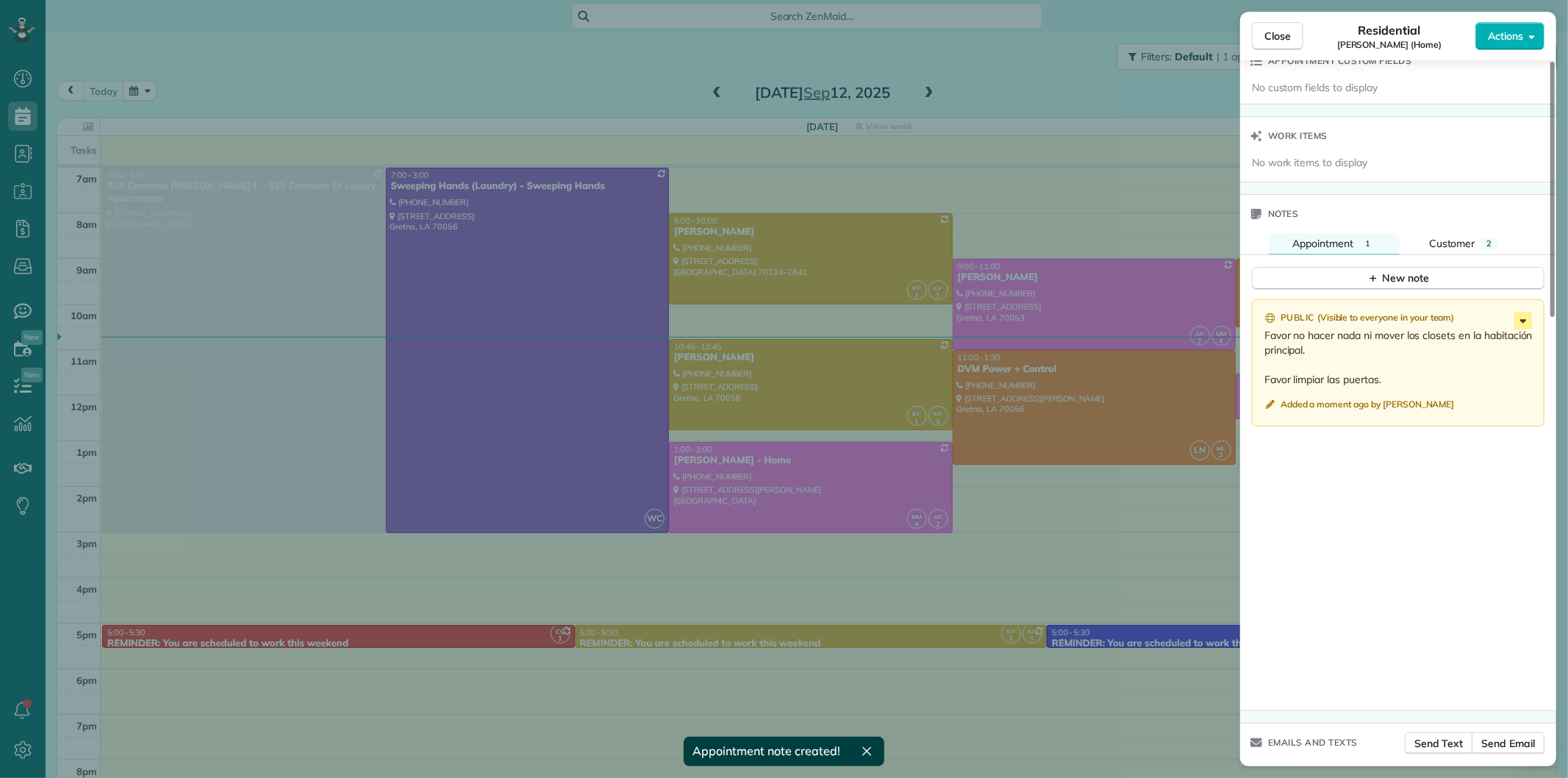
click at [1527, 320] on icon at bounding box center [1523, 320] width 17 height 17
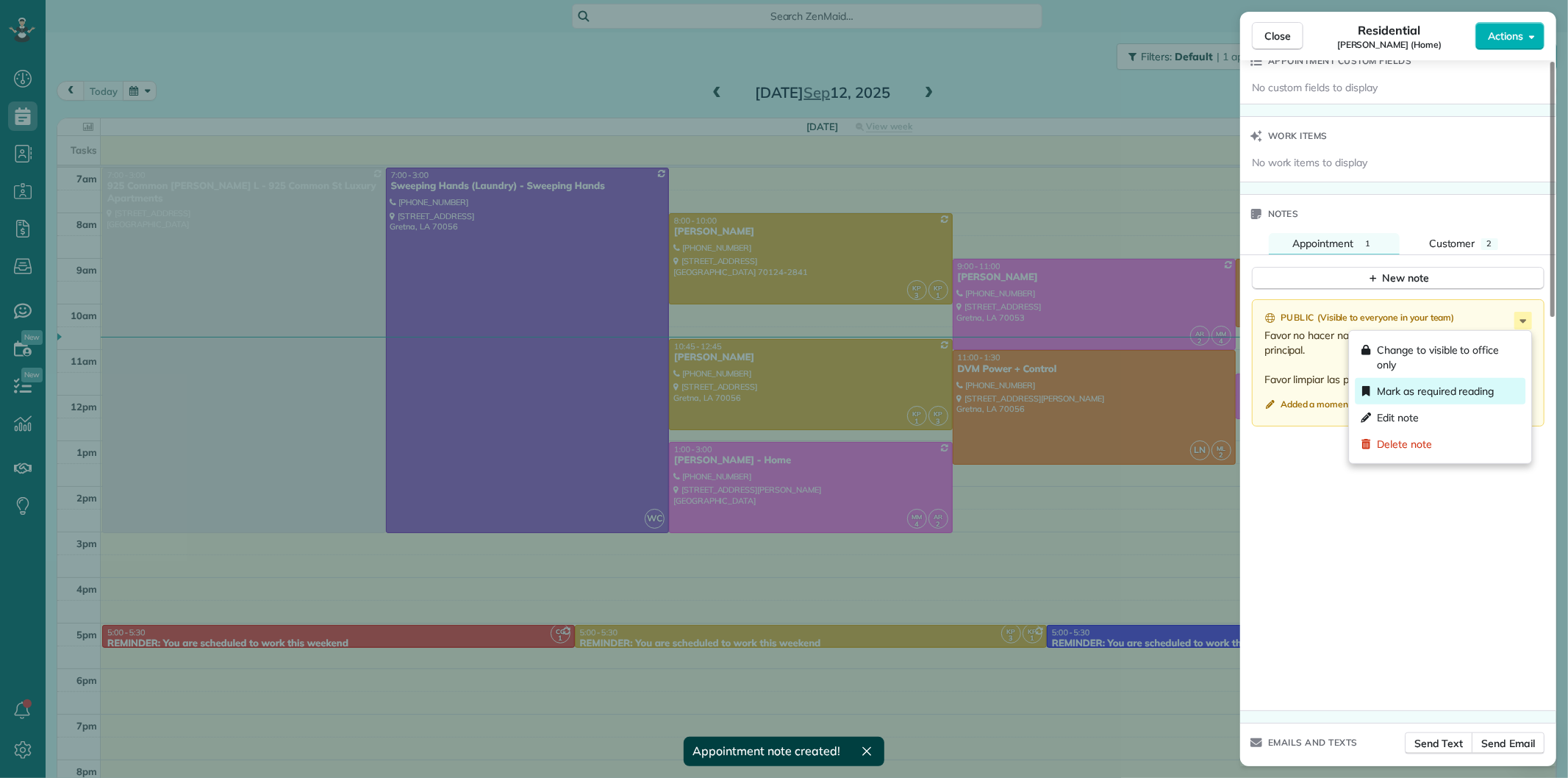
click at [1413, 394] on span "Mark as required reading" at bounding box center [1436, 390] width 117 height 14
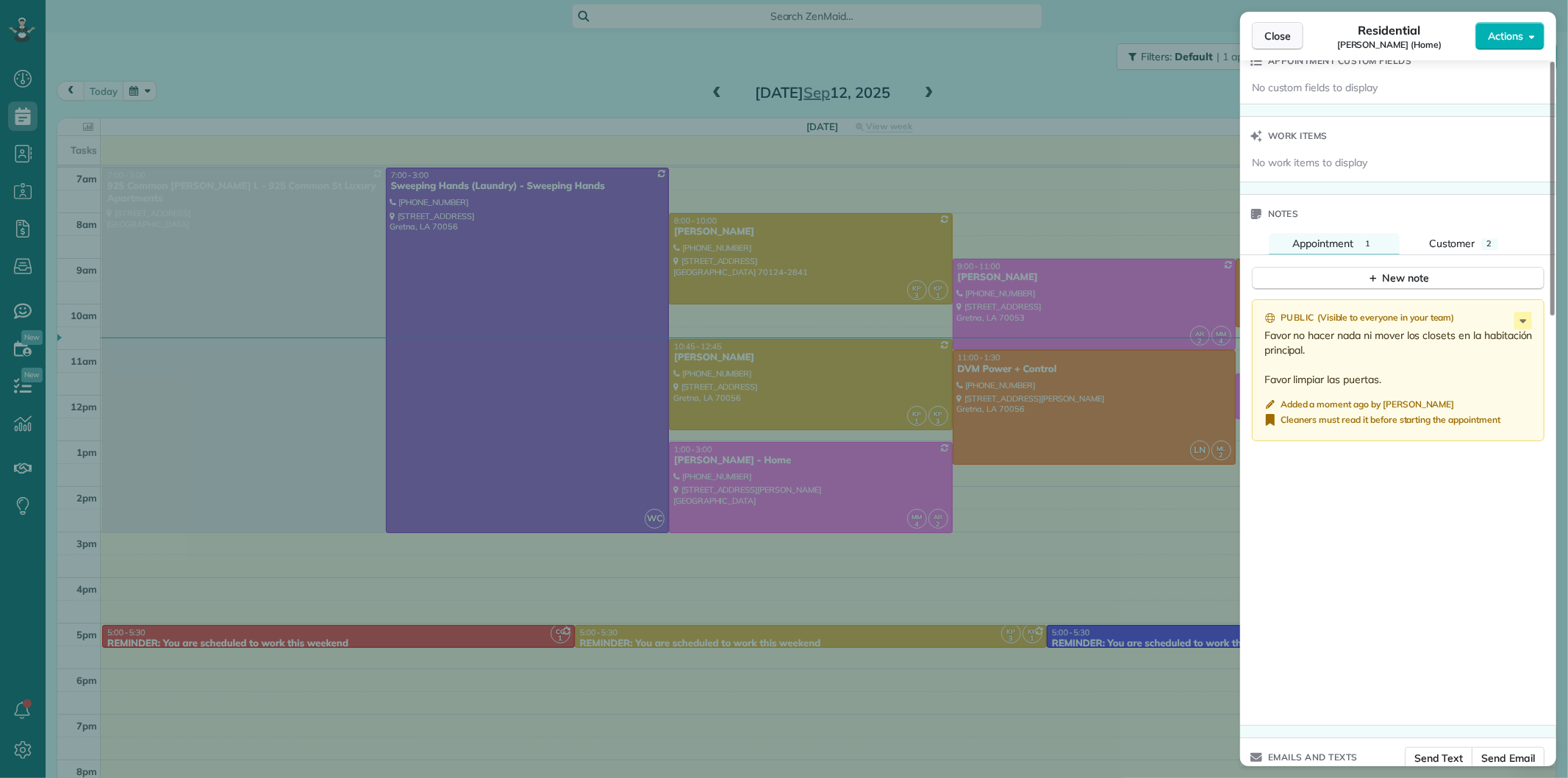
click at [1276, 34] on span "Close" at bounding box center [1278, 35] width 27 height 14
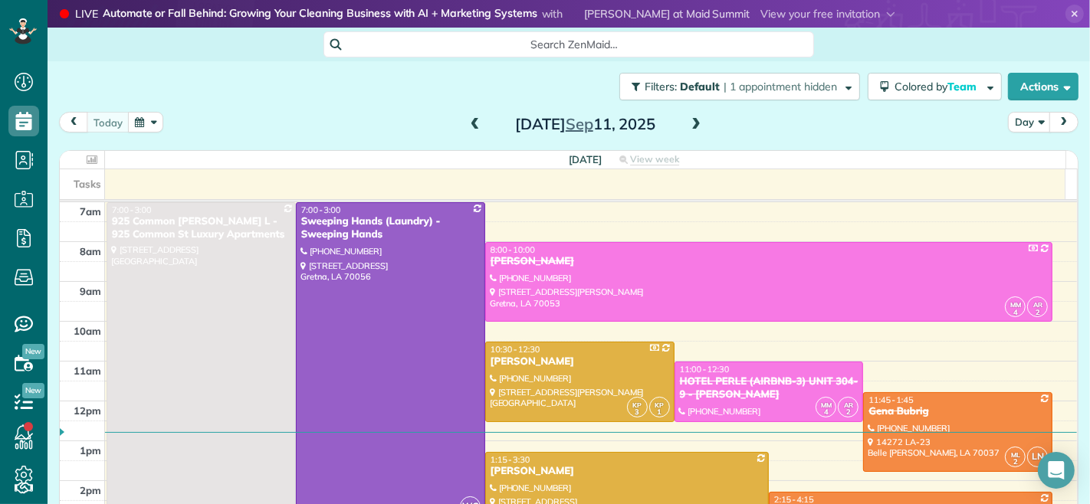
scroll to position [6, 6]
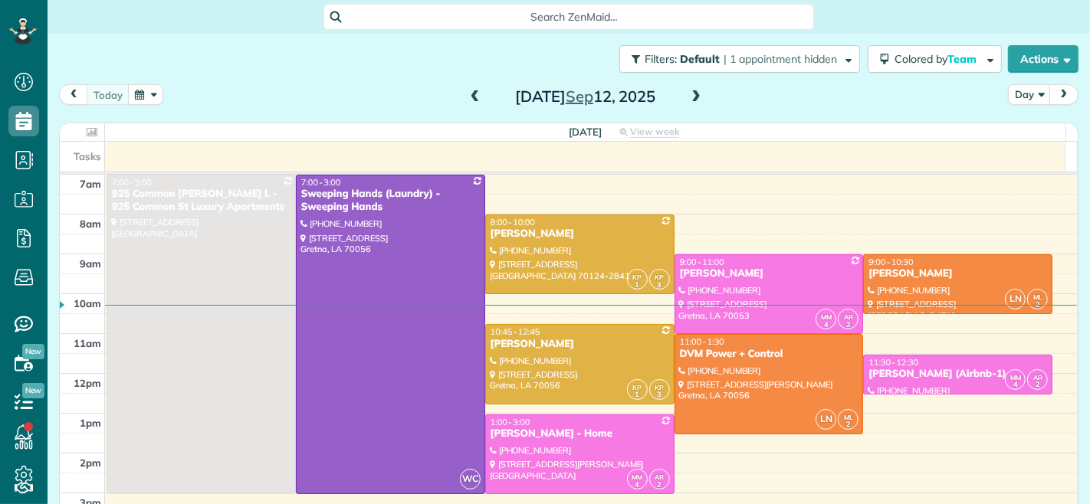
scroll to position [6, 6]
click at [468, 94] on span at bounding box center [475, 97] width 17 height 14
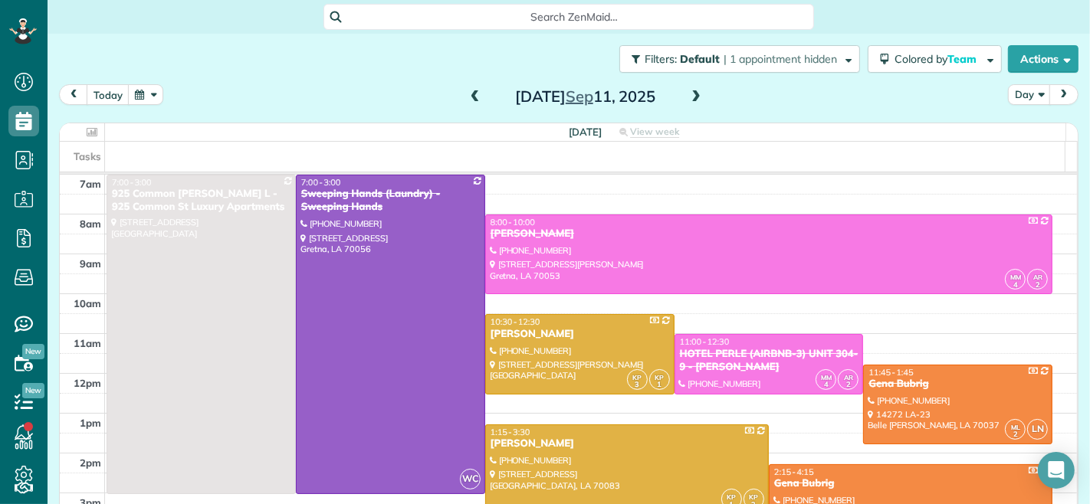
scroll to position [85, 0]
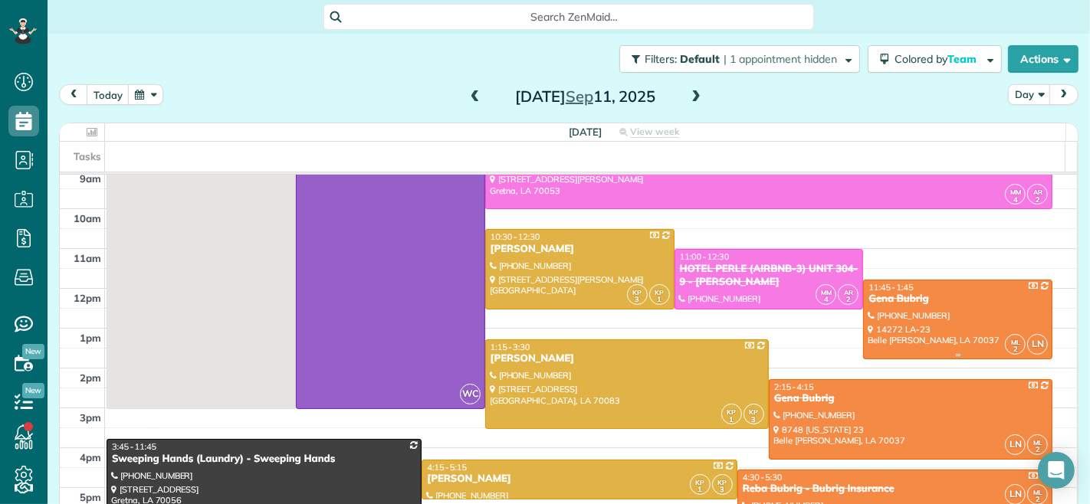
click at [926, 303] on div "Gena Bubrig" at bounding box center [958, 299] width 180 height 13
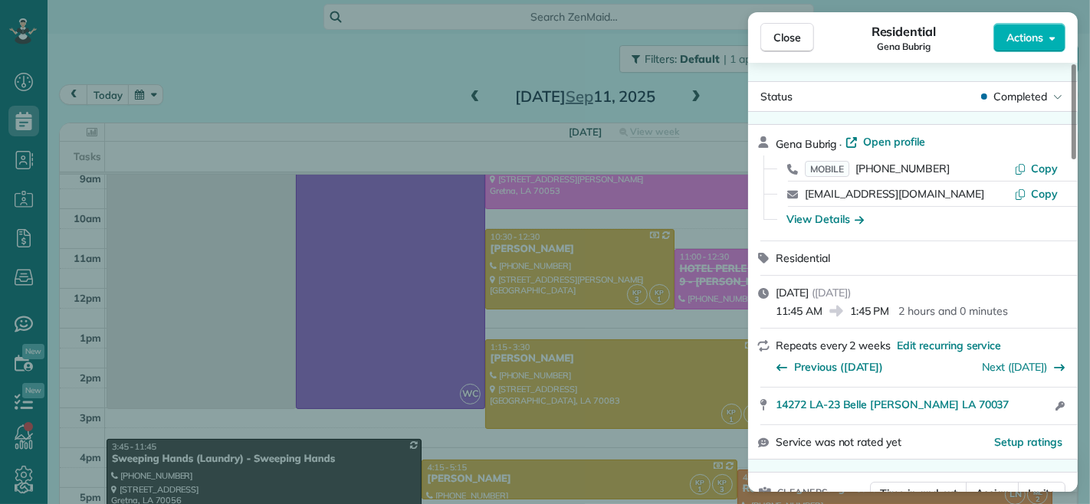
drag, startPoint x: 821, startPoint y: 308, endPoint x: 775, endPoint y: 309, distance: 46.0
click at [776, 309] on span "11:45 AM" at bounding box center [799, 311] width 47 height 15
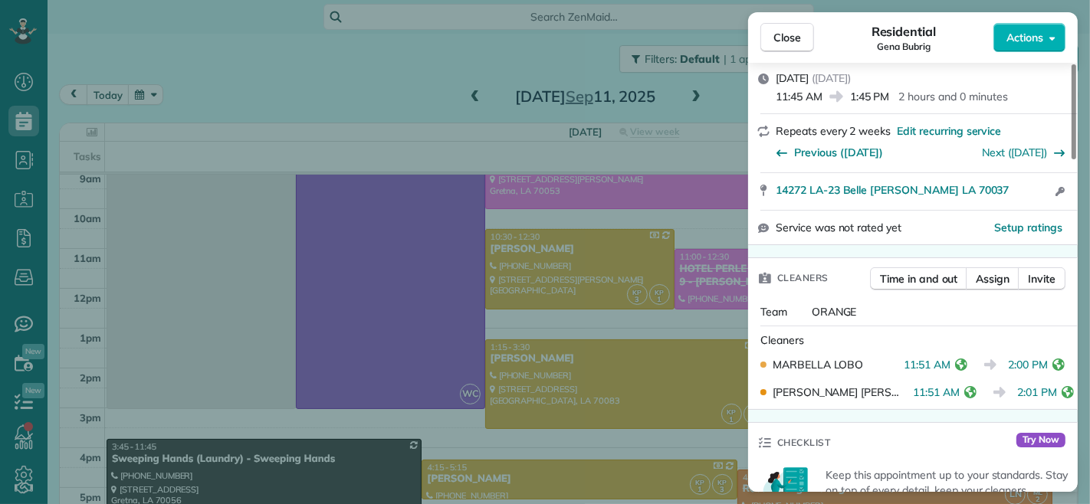
scroll to position [340, 0]
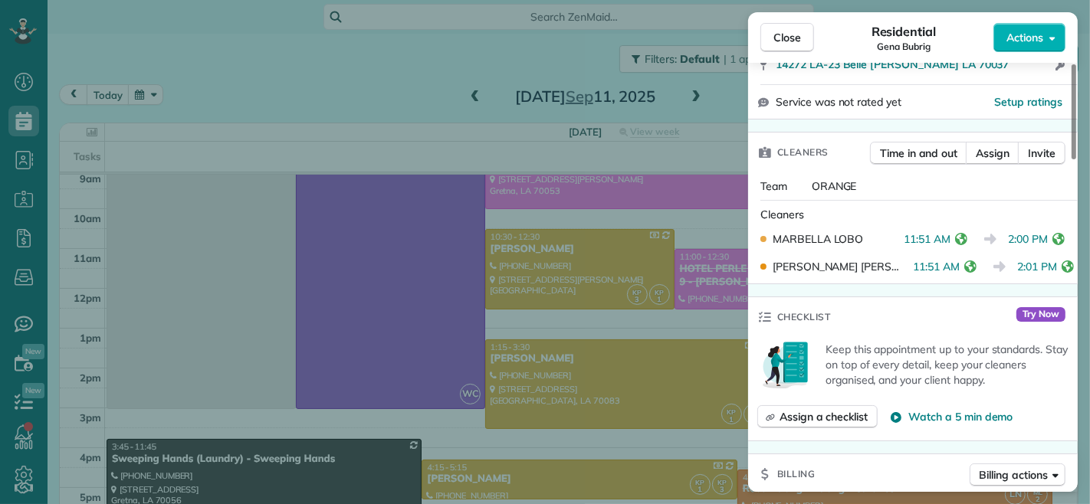
drag, startPoint x: 905, startPoint y: 241, endPoint x: 951, endPoint y: 244, distance: 45.3
click at [951, 244] on div "[PERSON_NAME] 11:51 AM 2:00 PM" at bounding box center [912, 239] width 317 height 28
click at [974, 221] on div "Cleaners" at bounding box center [916, 214] width 311 height 15
drag, startPoint x: 949, startPoint y: 242, endPoint x: 905, endPoint y: 242, distance: 43.7
click at [905, 242] on span "11:51 AM" at bounding box center [927, 239] width 47 height 15
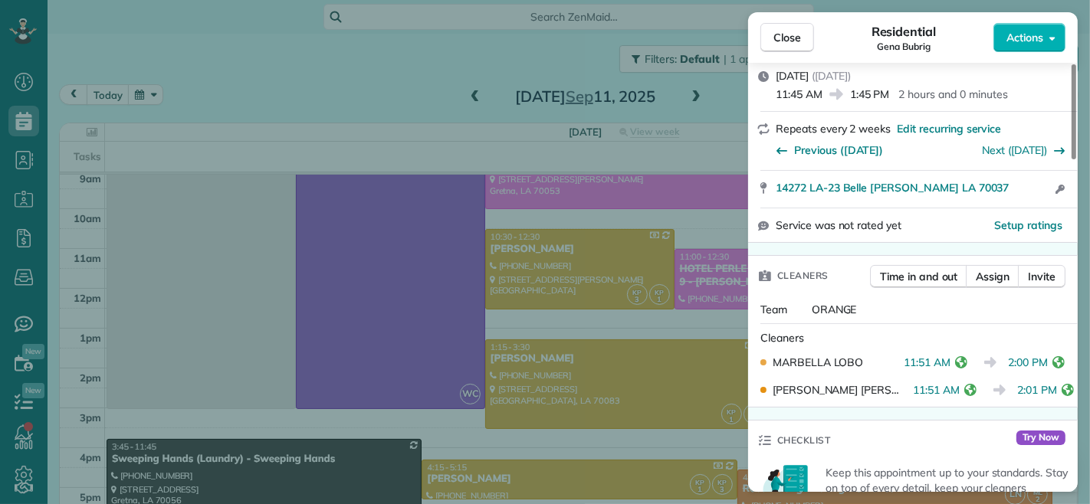
scroll to position [0, 0]
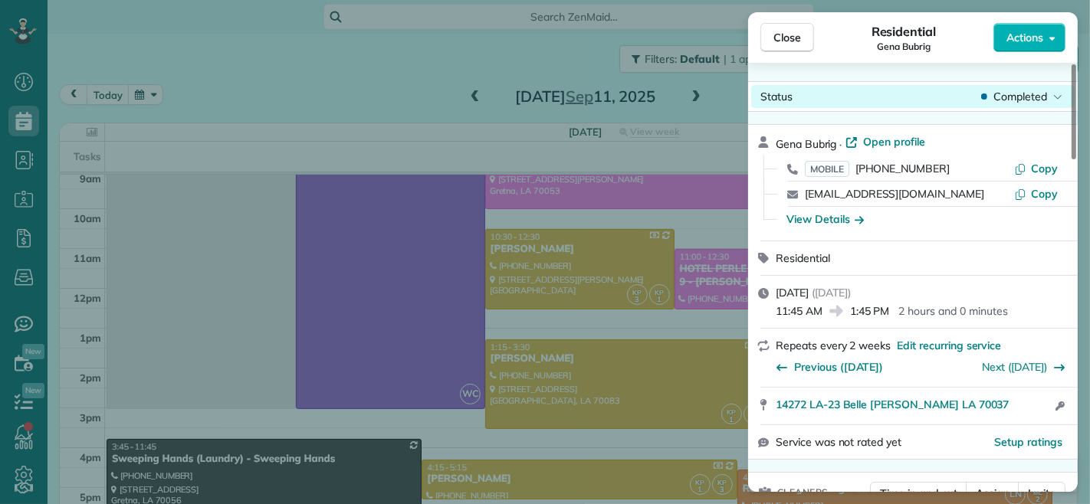
click at [776, 32] on span "Close" at bounding box center [788, 37] width 28 height 15
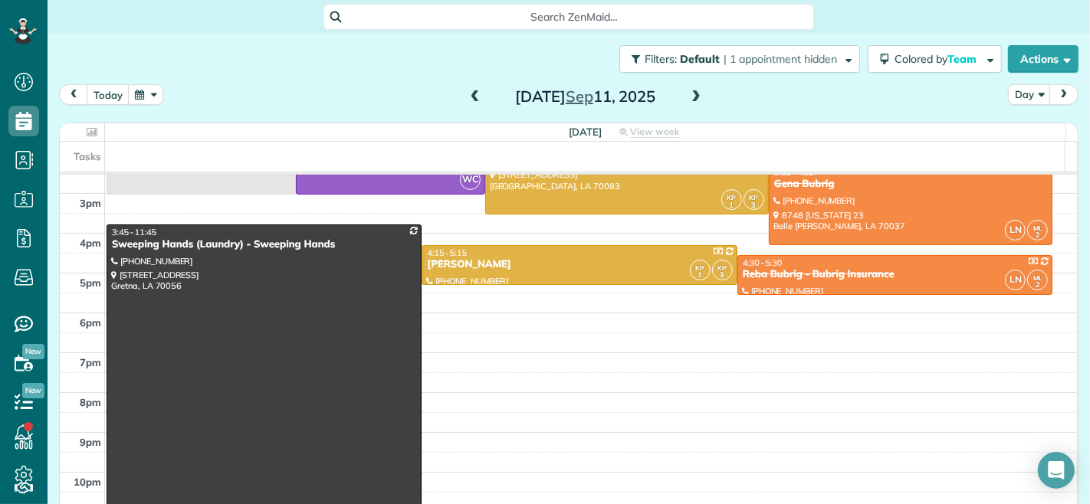
scroll to position [340, 0]
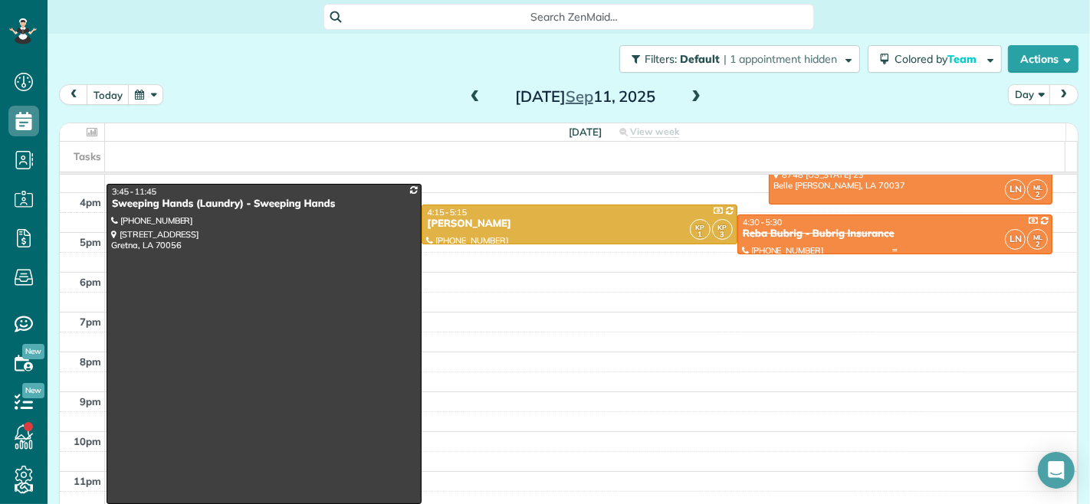
click at [826, 243] on div at bounding box center [895, 234] width 314 height 38
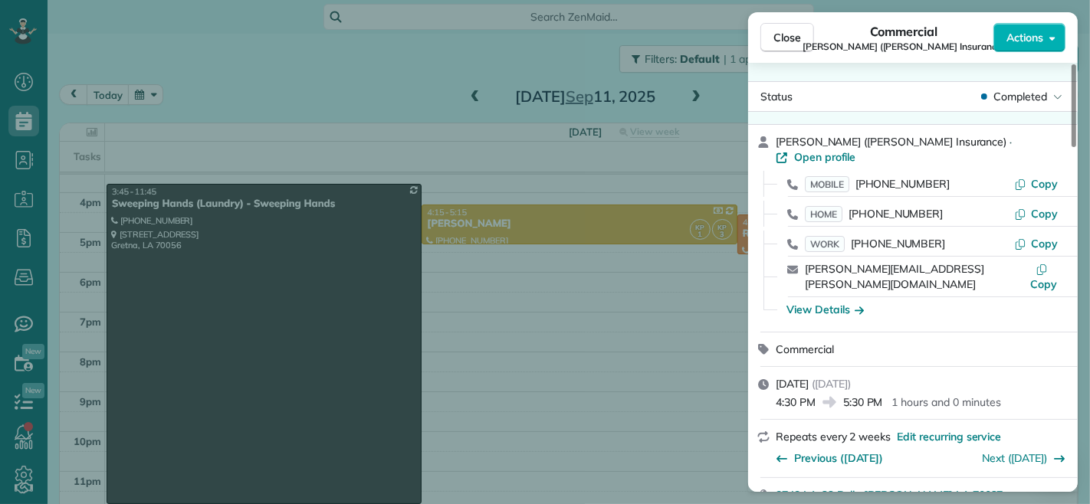
drag, startPoint x: 846, startPoint y: 370, endPoint x: 882, endPoint y: 371, distance: 36.8
click at [882, 395] on span "5:30 PM" at bounding box center [863, 402] width 40 height 15
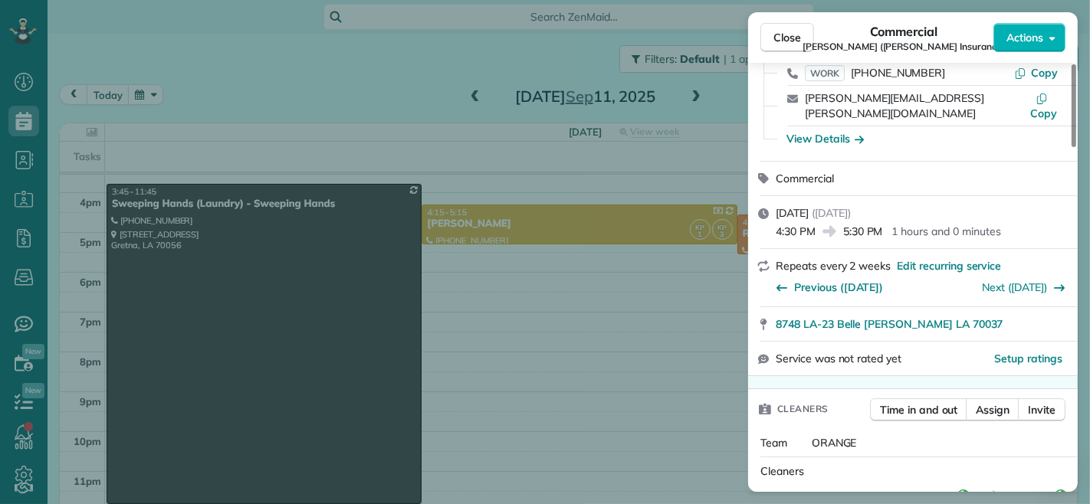
scroll to position [258, 0]
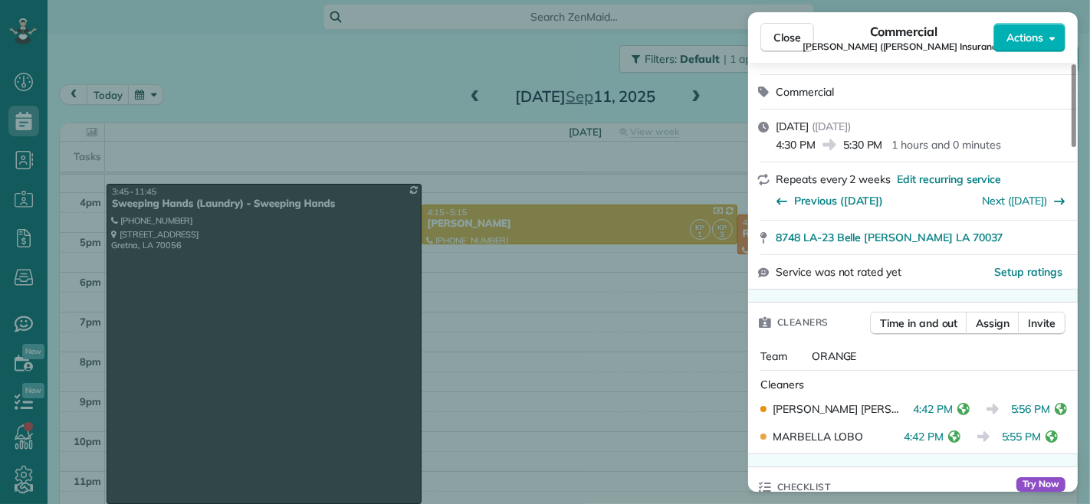
drag, startPoint x: 1014, startPoint y: 378, endPoint x: 1049, endPoint y: 380, distance: 35.3
click at [1049, 402] on span "5:56 PM" at bounding box center [1031, 409] width 40 height 15
drag, startPoint x: 1005, startPoint y: 409, endPoint x: 1039, endPoint y: 409, distance: 33.7
click at [1039, 429] on span "5:55 PM" at bounding box center [1022, 436] width 40 height 15
click at [784, 35] on span "Close" at bounding box center [788, 37] width 28 height 15
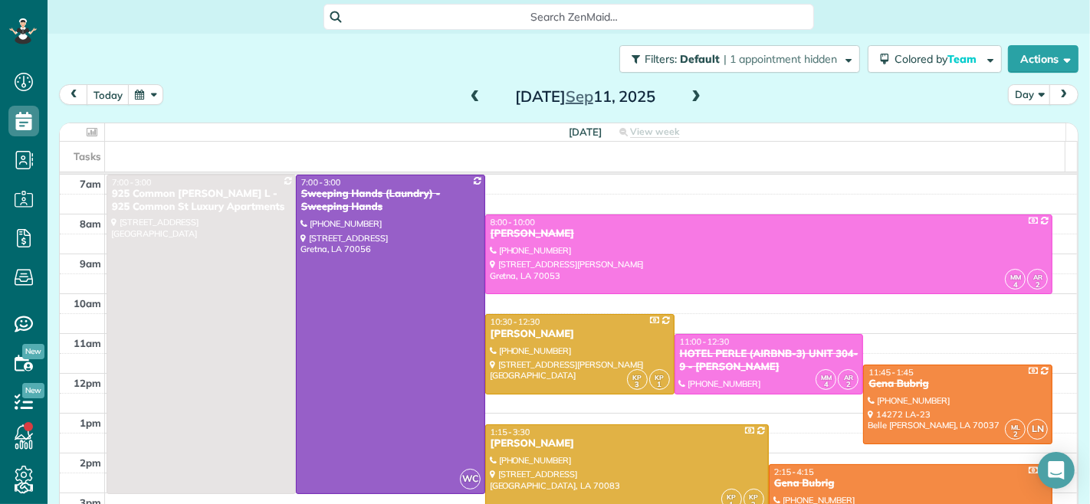
scroll to position [85, 0]
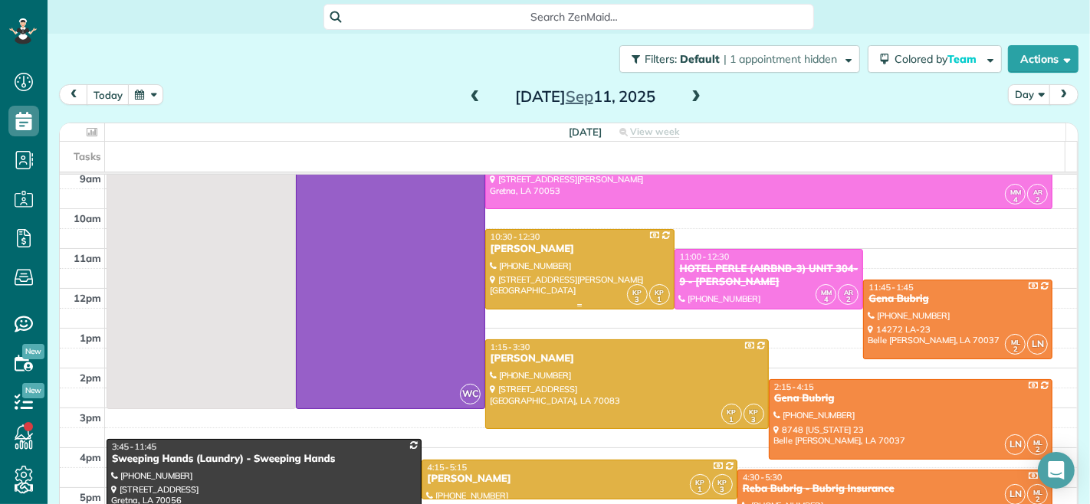
click at [587, 249] on div "MOLLY LOVE" at bounding box center [580, 249] width 180 height 13
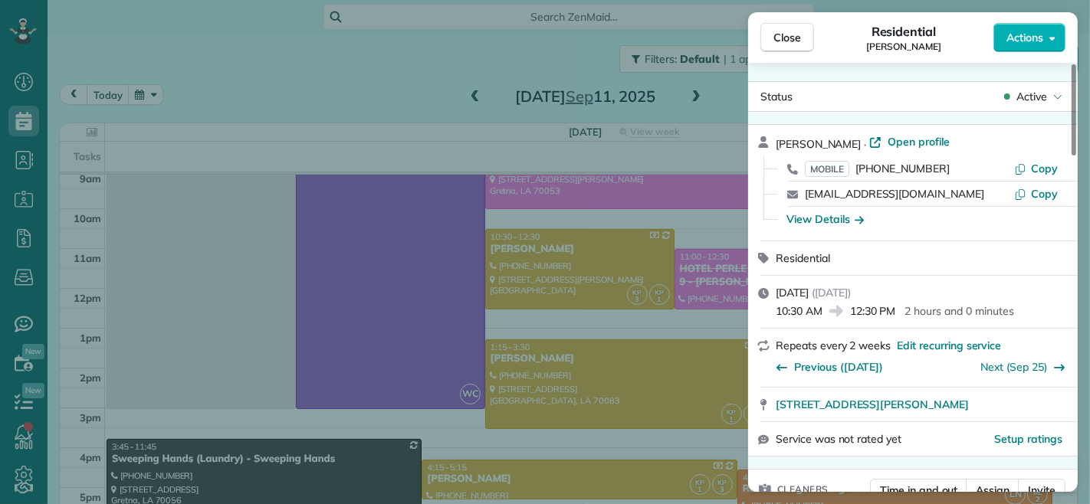
drag, startPoint x: 822, startPoint y: 311, endPoint x: 777, endPoint y: 311, distance: 44.5
click at [777, 311] on span "10:30 AM" at bounding box center [799, 311] width 47 height 15
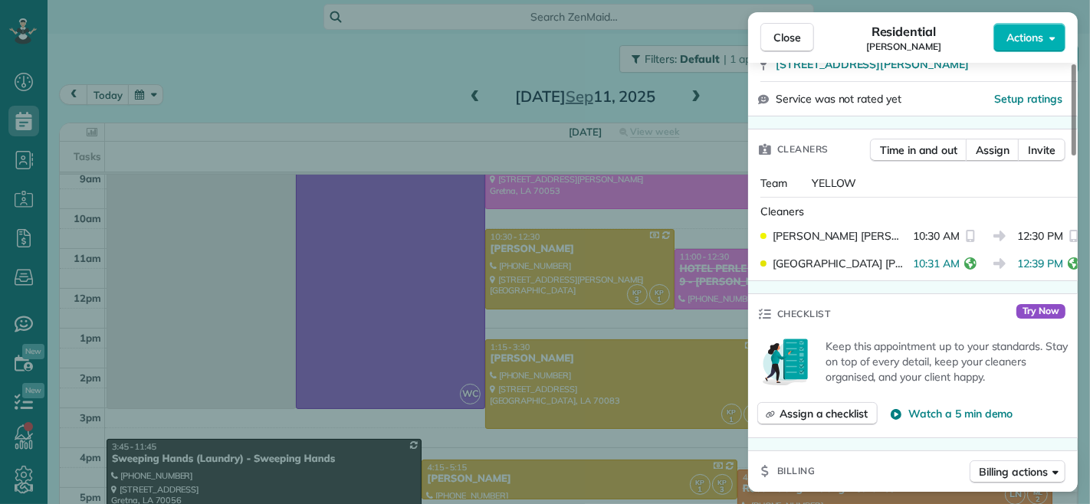
drag, startPoint x: 905, startPoint y: 262, endPoint x: 948, endPoint y: 264, distance: 43.7
click at [948, 264] on span "10:31 AM" at bounding box center [936, 263] width 47 height 15
drag, startPoint x: 785, startPoint y: 33, endPoint x: 664, endPoint y: 174, distance: 185.9
click at [785, 33] on span "Close" at bounding box center [788, 37] width 28 height 15
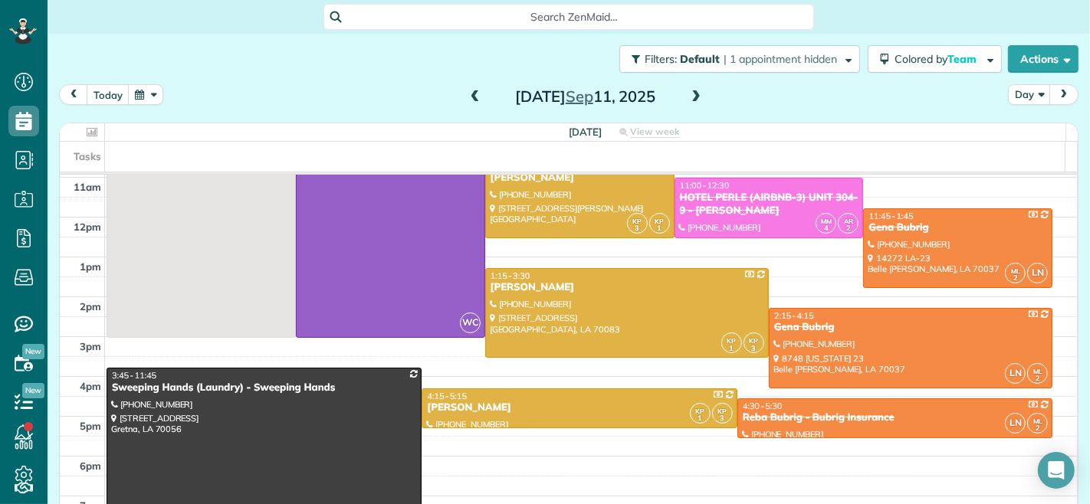
scroll to position [170, 0]
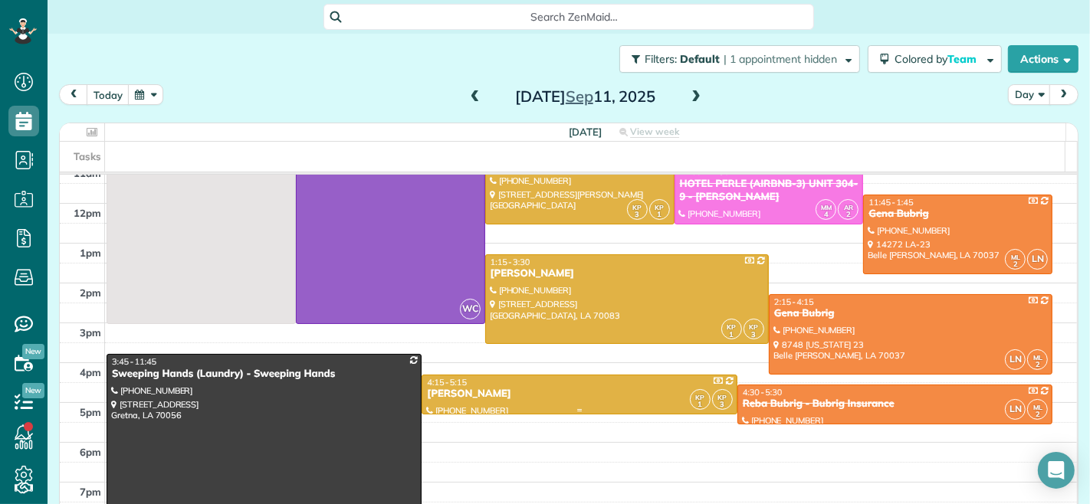
click at [556, 389] on div "Alice Stiward" at bounding box center [579, 394] width 306 height 13
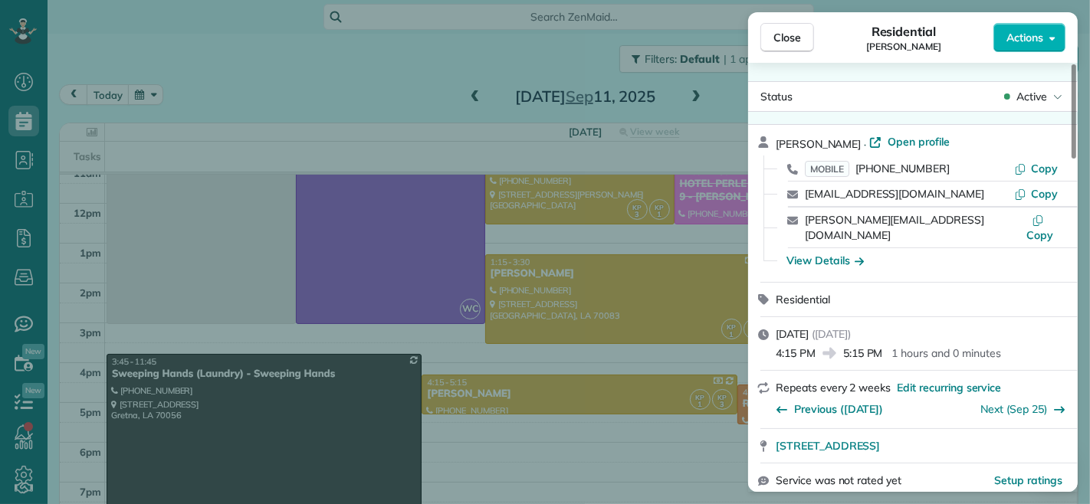
drag, startPoint x: 844, startPoint y: 340, endPoint x: 882, endPoint y: 340, distance: 37.6
click at [882, 346] on span "5:15 PM" at bounding box center [863, 353] width 40 height 15
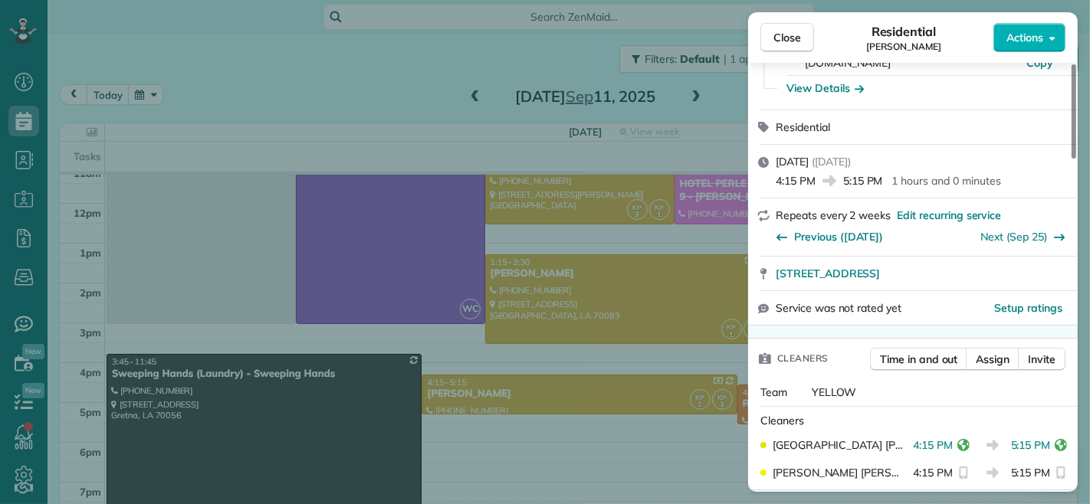
click at [951, 123] on div "Residential" at bounding box center [913, 127] width 330 height 34
click at [774, 28] on button "Close" at bounding box center [788, 37] width 54 height 29
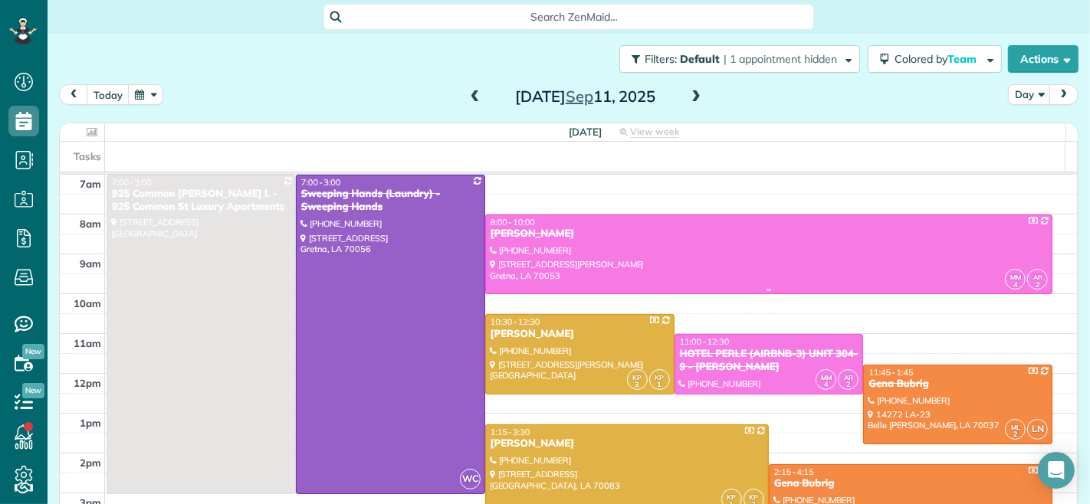
click at [747, 263] on div at bounding box center [769, 254] width 567 height 78
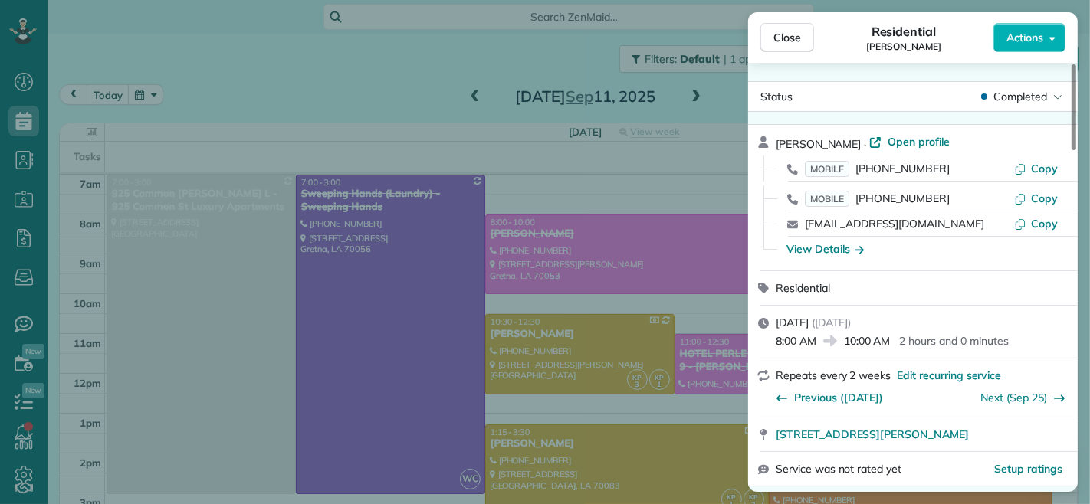
drag, startPoint x: 777, startPoint y: 341, endPoint x: 815, endPoint y: 343, distance: 38.4
click at [815, 343] on span "8:00 AM" at bounding box center [796, 341] width 41 height 15
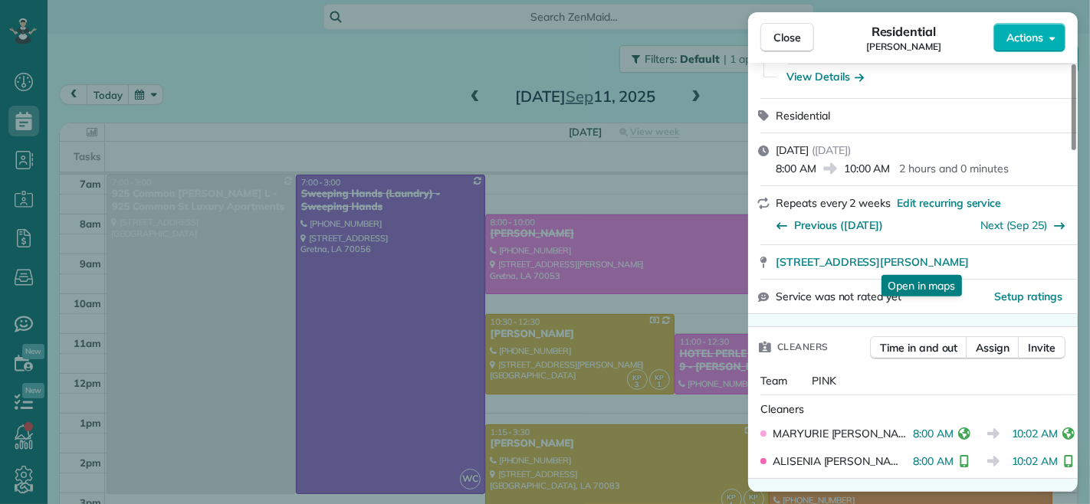
drag, startPoint x: 792, startPoint y: 36, endPoint x: 658, endPoint y: 328, distance: 321.4
click at [792, 36] on span "Close" at bounding box center [788, 37] width 28 height 15
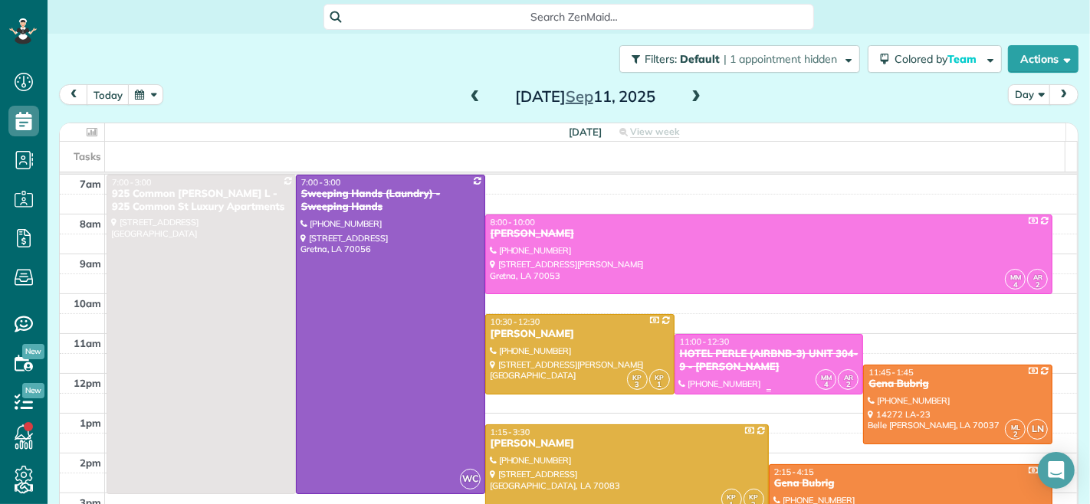
click at [705, 368] on div "HOTEL PERLE (AIRBNB-3) UNIT 304-9 - NICK BRUNO" at bounding box center [769, 361] width 180 height 26
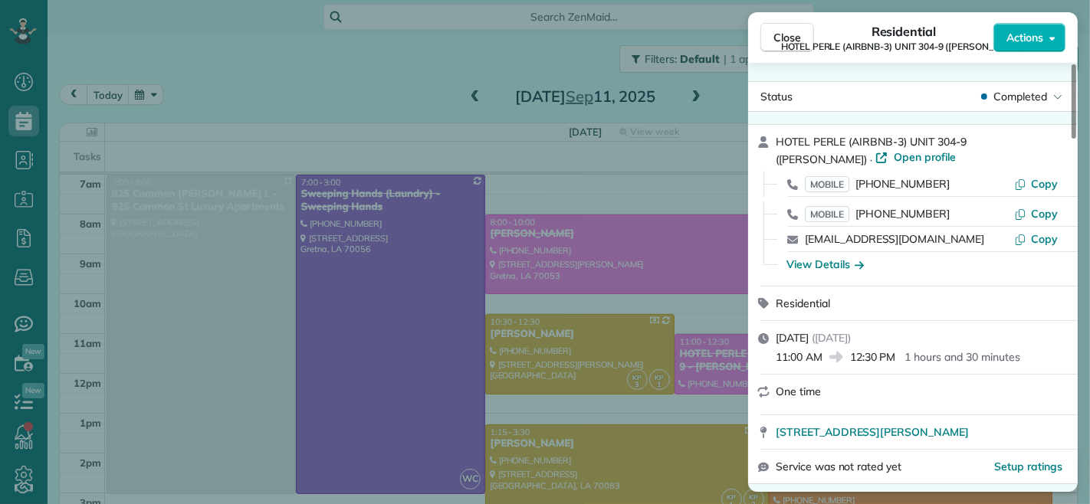
drag, startPoint x: 853, startPoint y: 359, endPoint x: 900, endPoint y: 360, distance: 47.6
click at [900, 360] on div "11:00 AM 12:30 PM 1 hours and 30 minutes" at bounding box center [922, 356] width 293 height 18
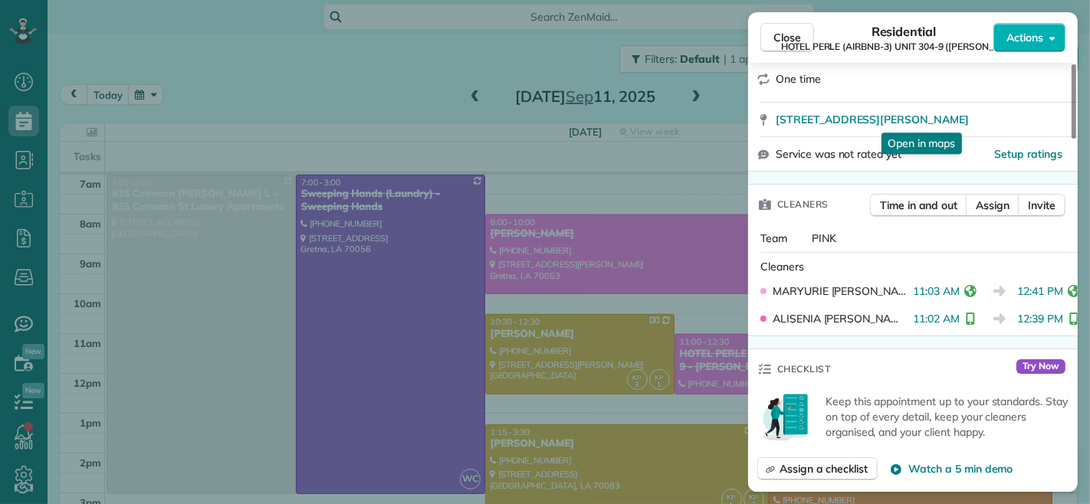
scroll to position [340, 0]
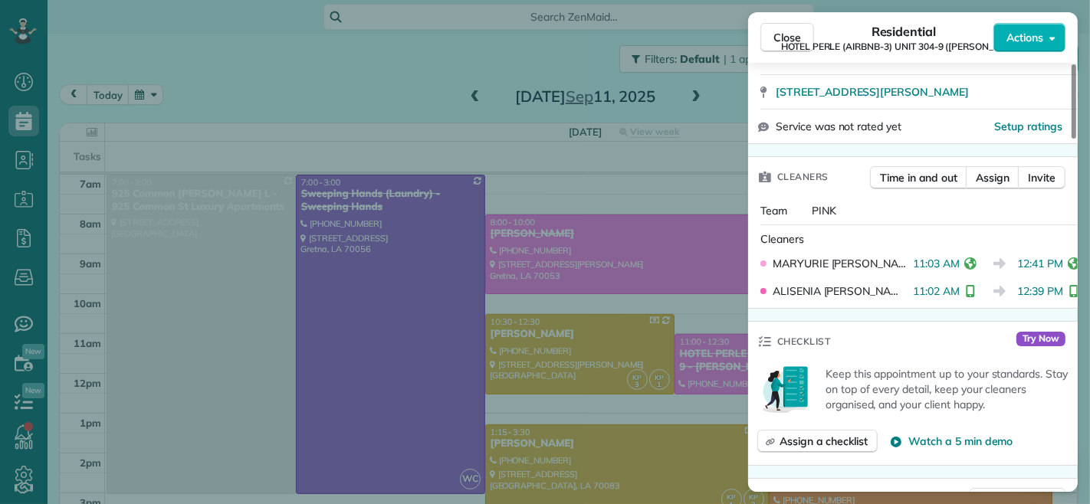
drag, startPoint x: 1010, startPoint y: 265, endPoint x: 1053, endPoint y: 271, distance: 44.0
click at [1053, 271] on span "12:41 PM" at bounding box center [1041, 263] width 46 height 15
drag, startPoint x: 1013, startPoint y: 291, endPoint x: 1056, endPoint y: 299, distance: 43.6
click at [1056, 299] on div "ALISENIA RAMIREZ 11:02 AM 12:39 PM" at bounding box center [912, 292] width 317 height 28
click at [786, 31] on span "Close" at bounding box center [788, 37] width 28 height 15
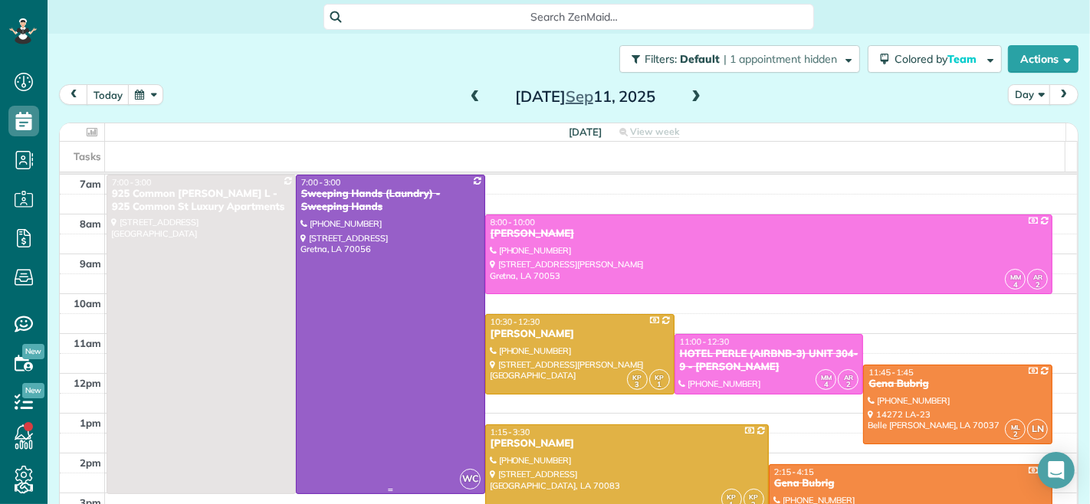
click at [399, 263] on div at bounding box center [391, 335] width 188 height 318
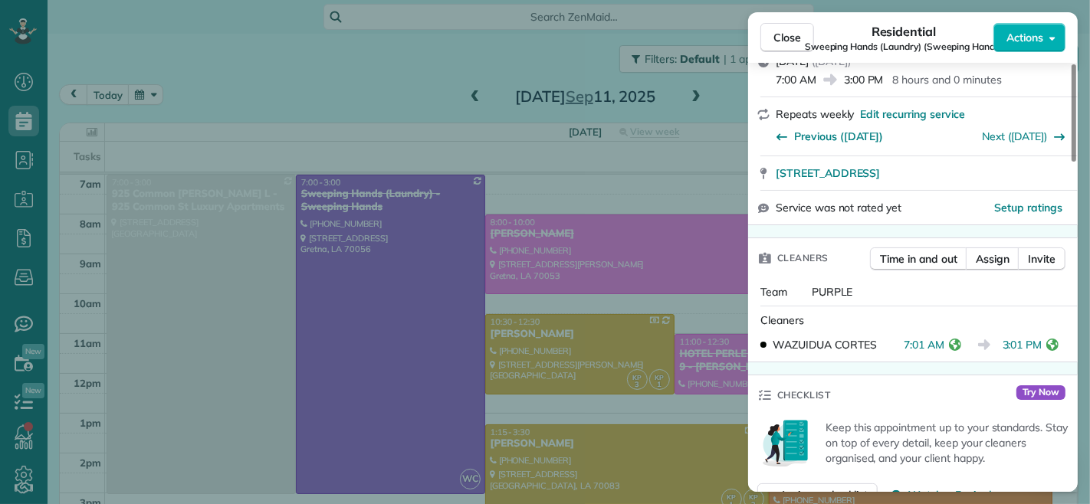
scroll to position [256, 0]
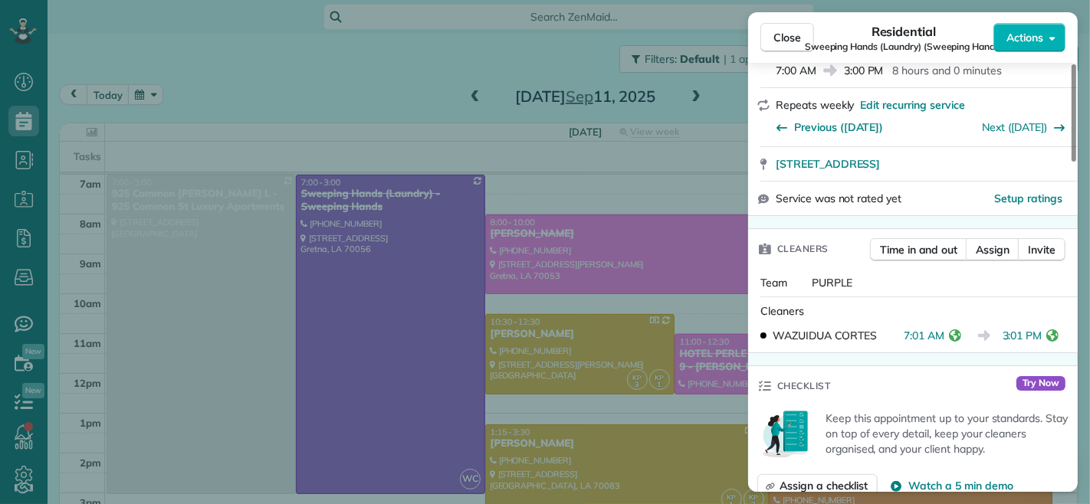
drag, startPoint x: 941, startPoint y: 337, endPoint x: 894, endPoint y: 335, distance: 47.6
click at [894, 335] on div "WAZUIDUA CORTES 7:01 AM 3:01 PM" at bounding box center [912, 336] width 317 height 28
click at [939, 331] on span "7:01 AM" at bounding box center [924, 335] width 41 height 15
drag, startPoint x: 943, startPoint y: 336, endPoint x: 905, endPoint y: 341, distance: 37.9
click at [905, 341] on span "7:01 AM" at bounding box center [924, 335] width 41 height 15
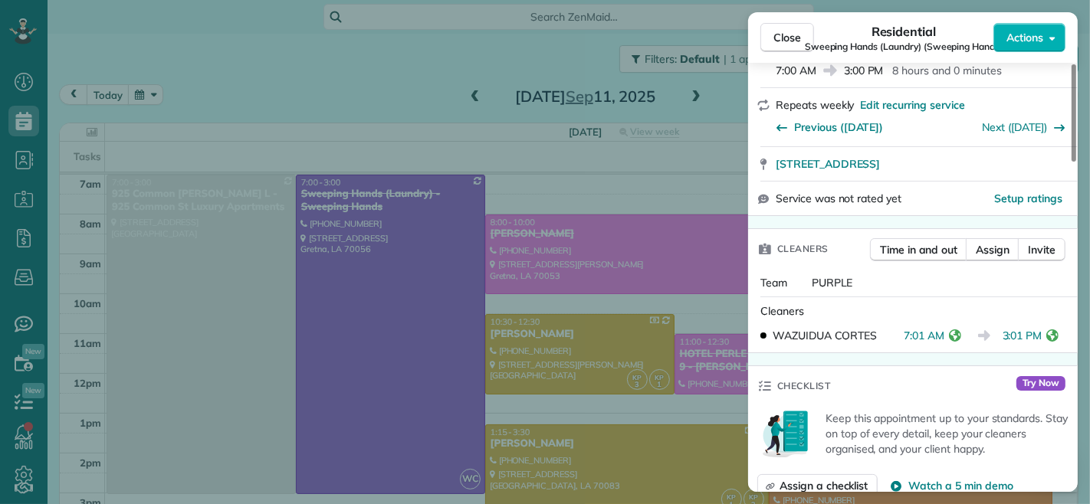
drag, startPoint x: 1040, startPoint y: 337, endPoint x: 1003, endPoint y: 340, distance: 36.9
click at [1003, 340] on span "3:01 PM" at bounding box center [1023, 335] width 40 height 15
click at [770, 33] on button "Close" at bounding box center [788, 37] width 54 height 29
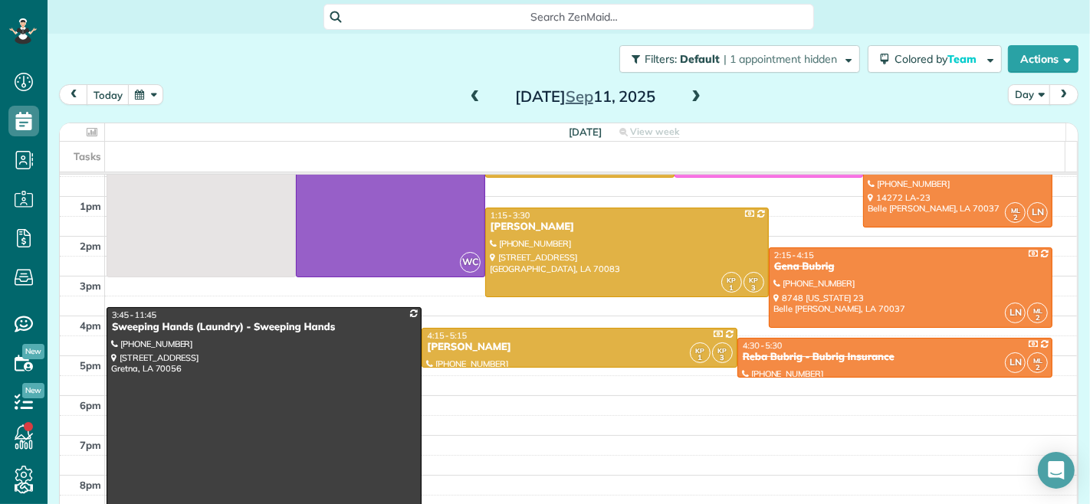
scroll to position [340, 0]
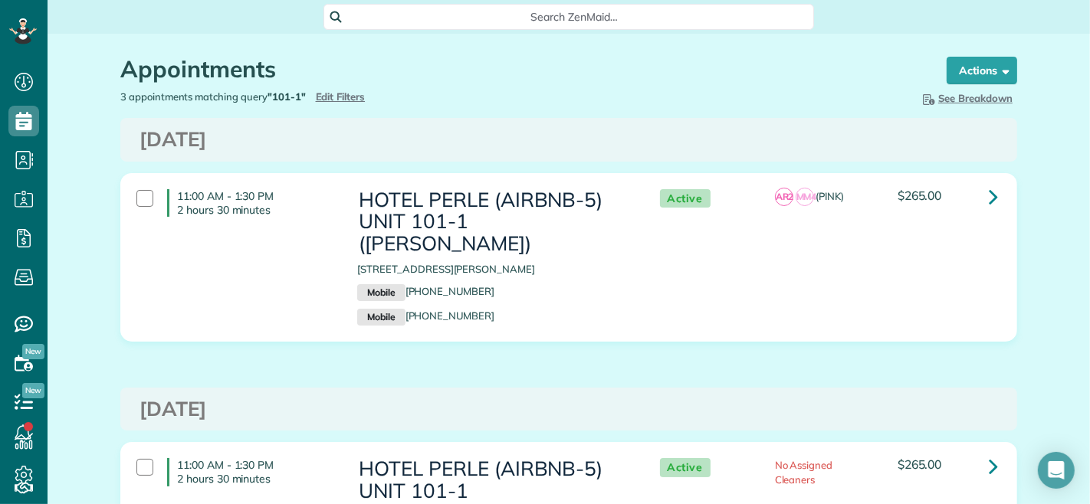
scroll to position [6, 6]
click at [330, 94] on span "Edit Filters" at bounding box center [341, 96] width 50 height 12
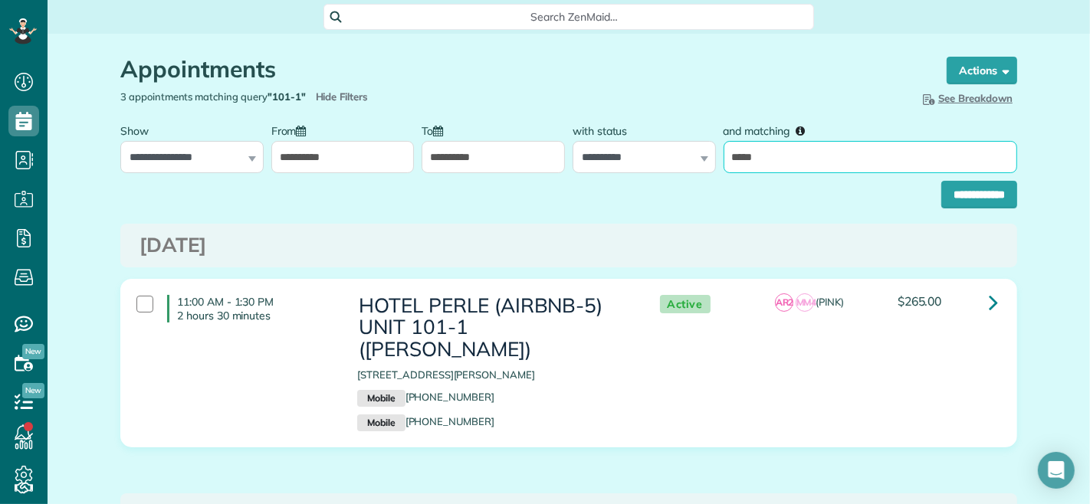
click at [777, 159] on input "*****" at bounding box center [871, 157] width 294 height 32
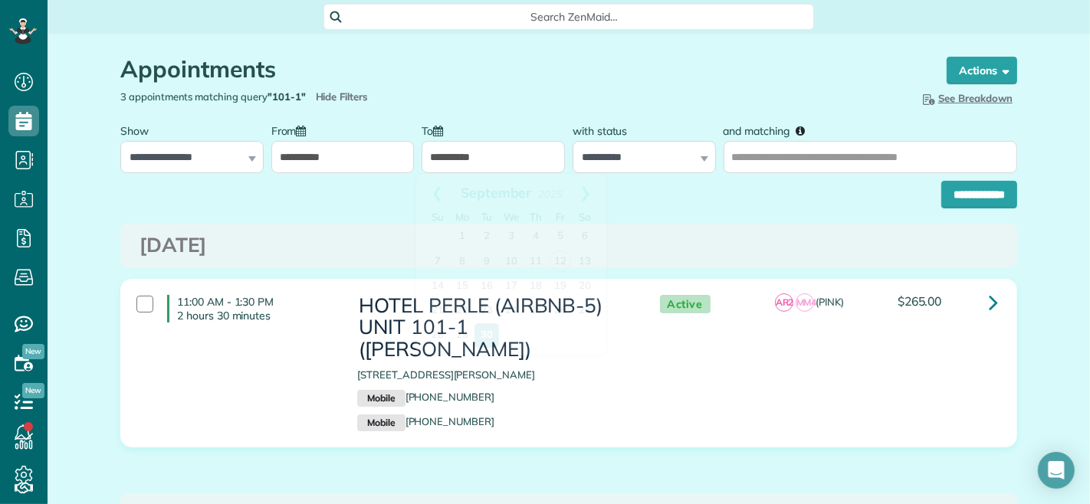
click at [451, 158] on input "**********" at bounding box center [493, 157] width 143 height 32
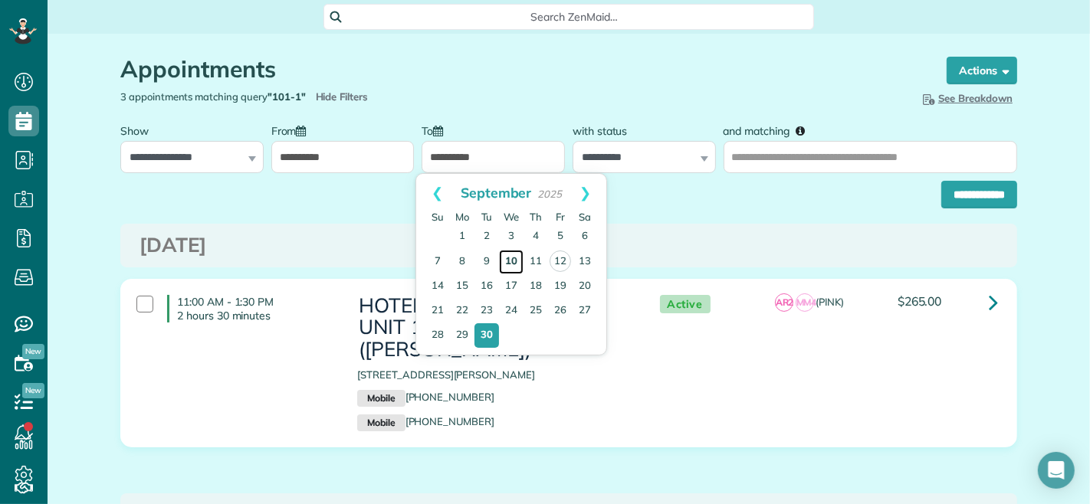
click at [512, 261] on link "10" at bounding box center [511, 262] width 25 height 25
type input "**********"
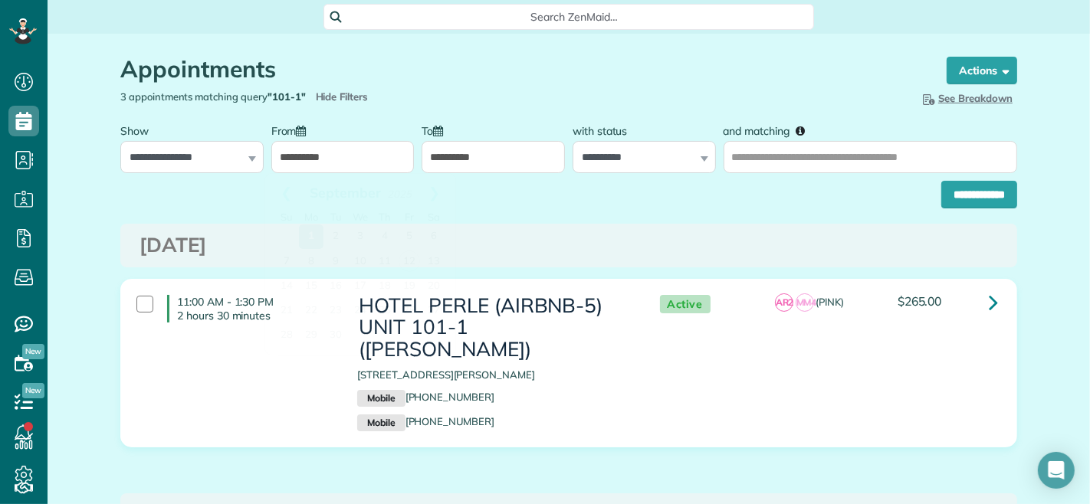
click at [381, 156] on input "**********" at bounding box center [342, 157] width 143 height 32
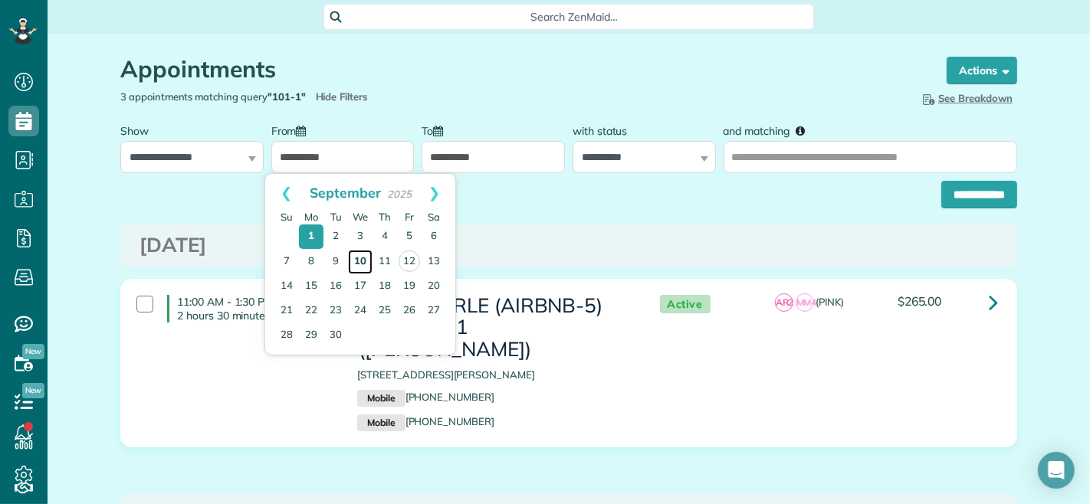
click at [363, 268] on link "10" at bounding box center [360, 262] width 25 height 25
type input "**********"
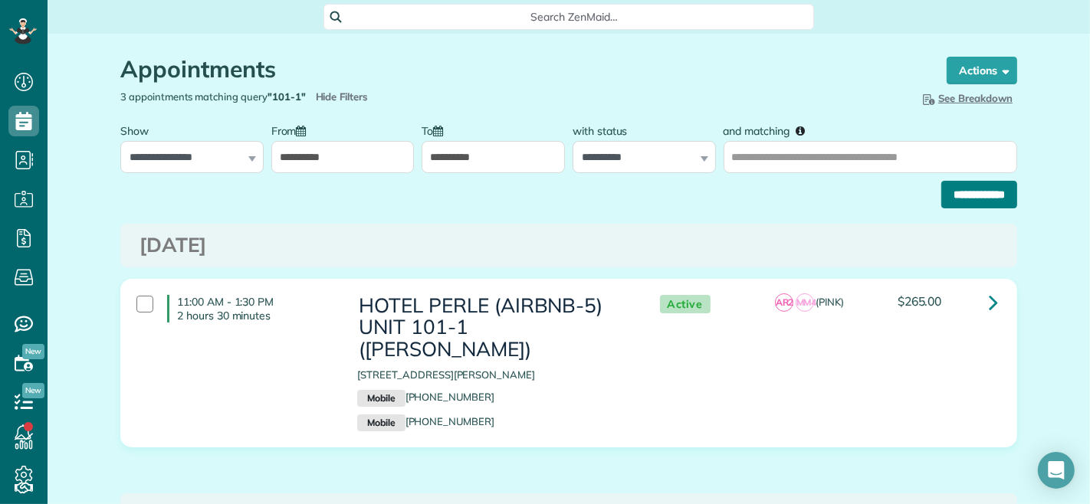
click at [961, 197] on input "**********" at bounding box center [979, 195] width 76 height 28
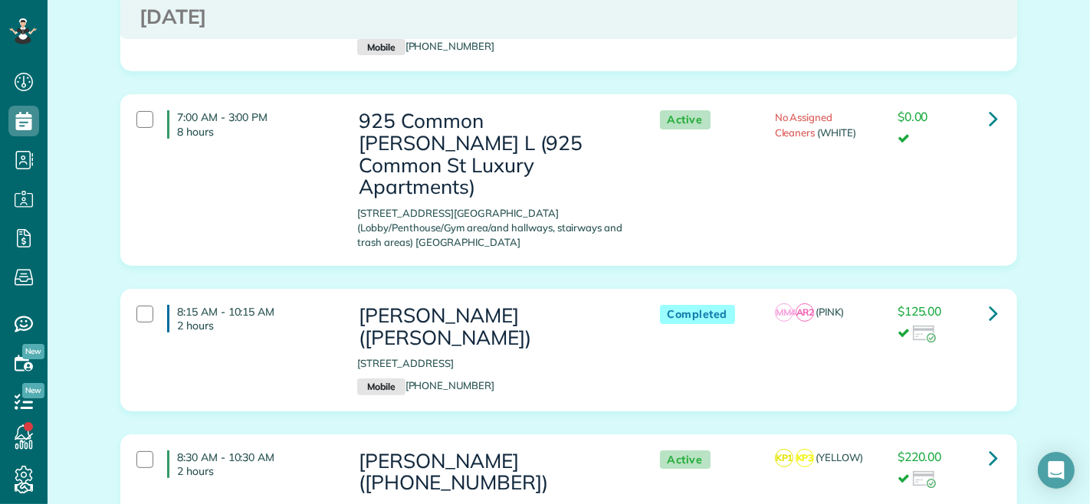
scroll to position [255, 0]
